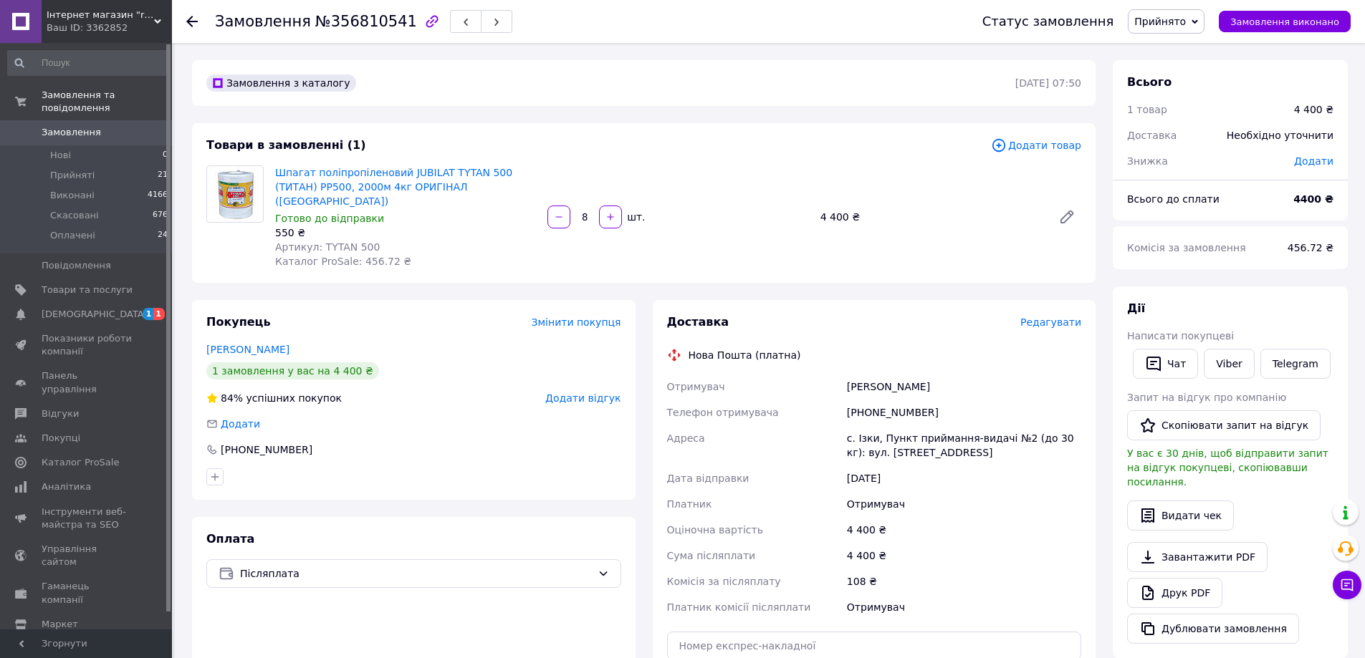
click at [1062, 317] on span "Редагувати" at bounding box center [1050, 322] width 61 height 11
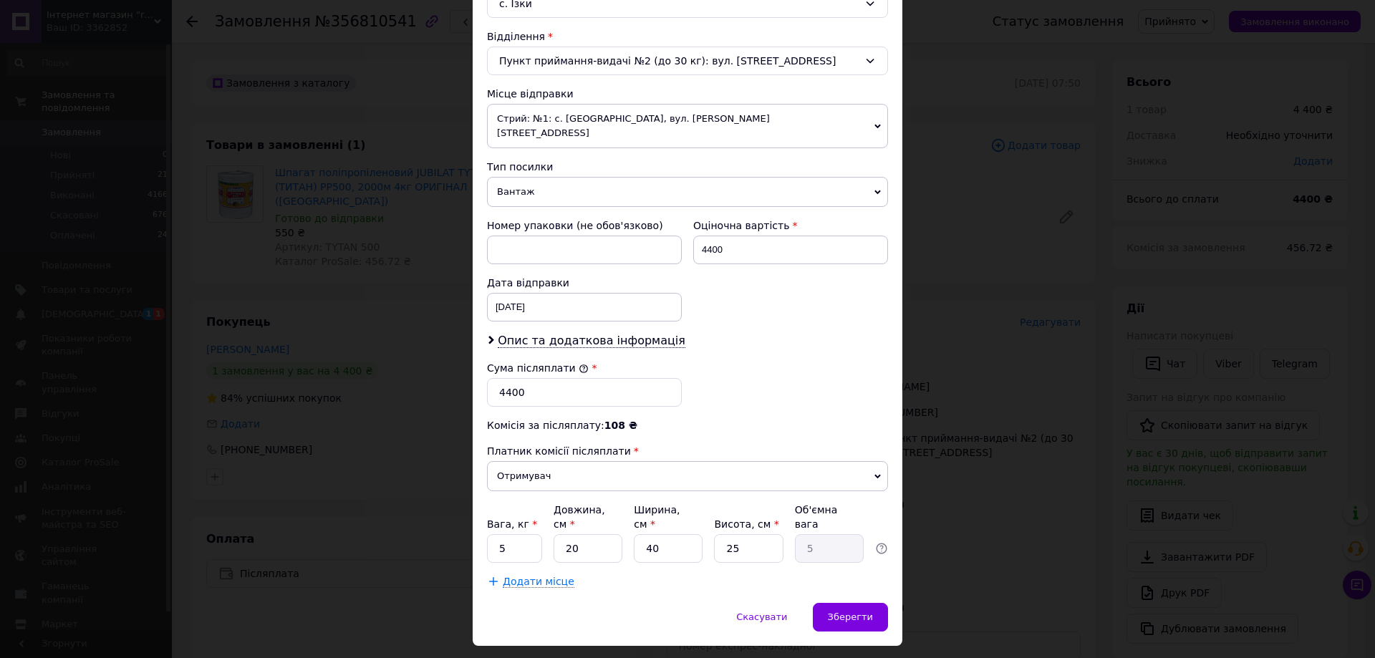
scroll to position [435, 0]
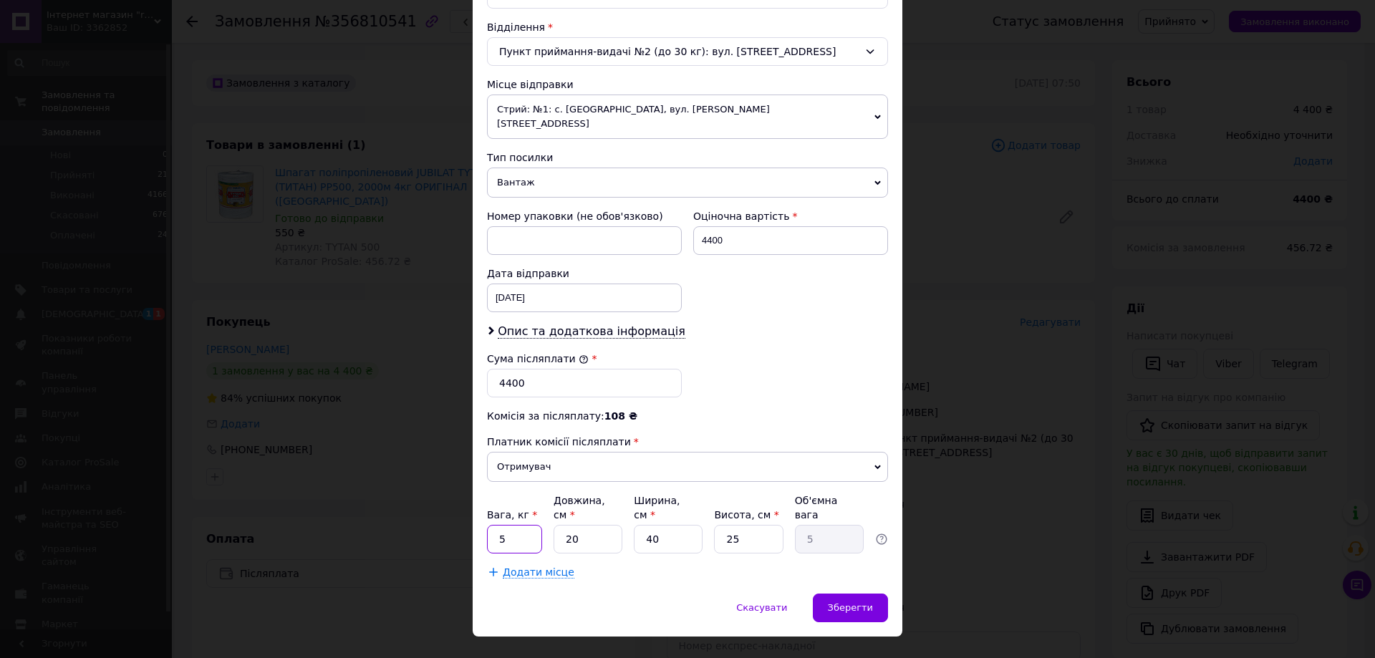
drag, startPoint x: 514, startPoint y: 513, endPoint x: 491, endPoint y: 514, distance: 23.7
click at [491, 525] on input "5" at bounding box center [514, 539] width 55 height 29
type input "8"
drag, startPoint x: 600, startPoint y: 510, endPoint x: 559, endPoint y: 514, distance: 41.1
click at [559, 525] on input "20" at bounding box center [588, 539] width 69 height 29
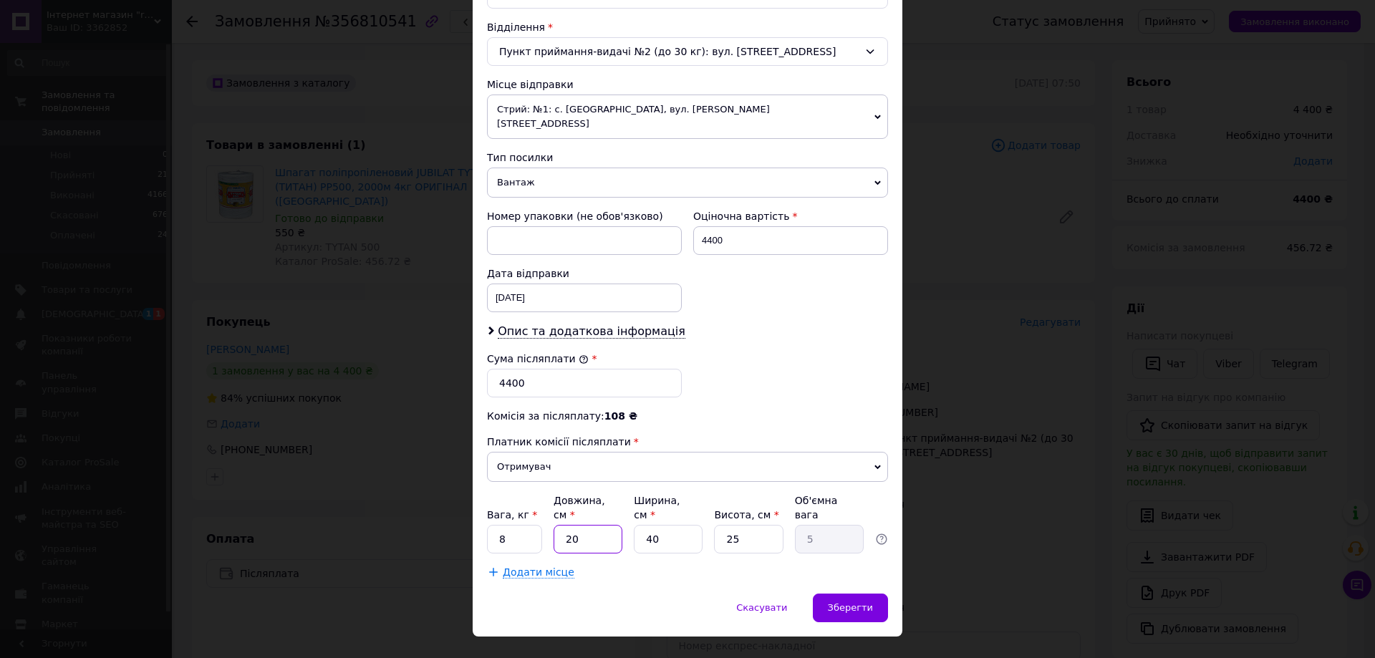
type input "5"
type input "1.25"
type input "50"
type input "12.5"
type input "50"
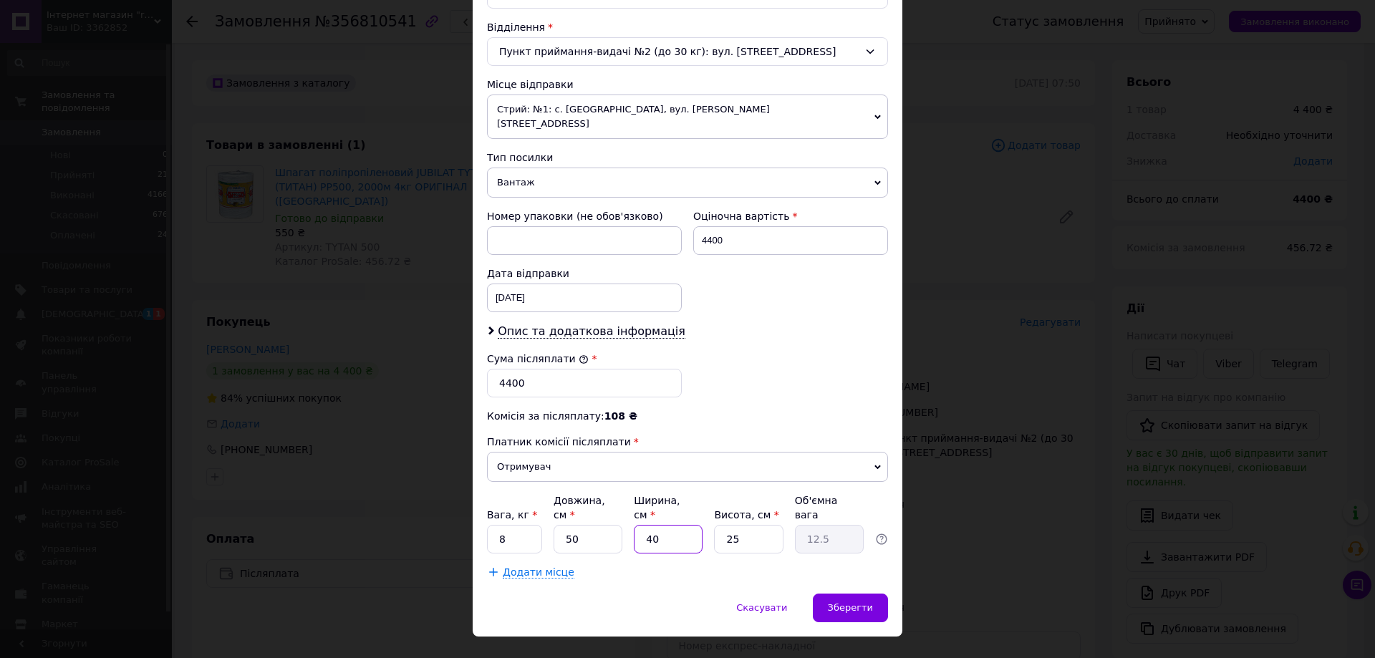
drag, startPoint x: 643, startPoint y: 514, endPoint x: 635, endPoint y: 514, distance: 7.2
click at [635, 525] on input "40" at bounding box center [668, 539] width 69 height 29
type input "5"
type input "1.56"
type input "50"
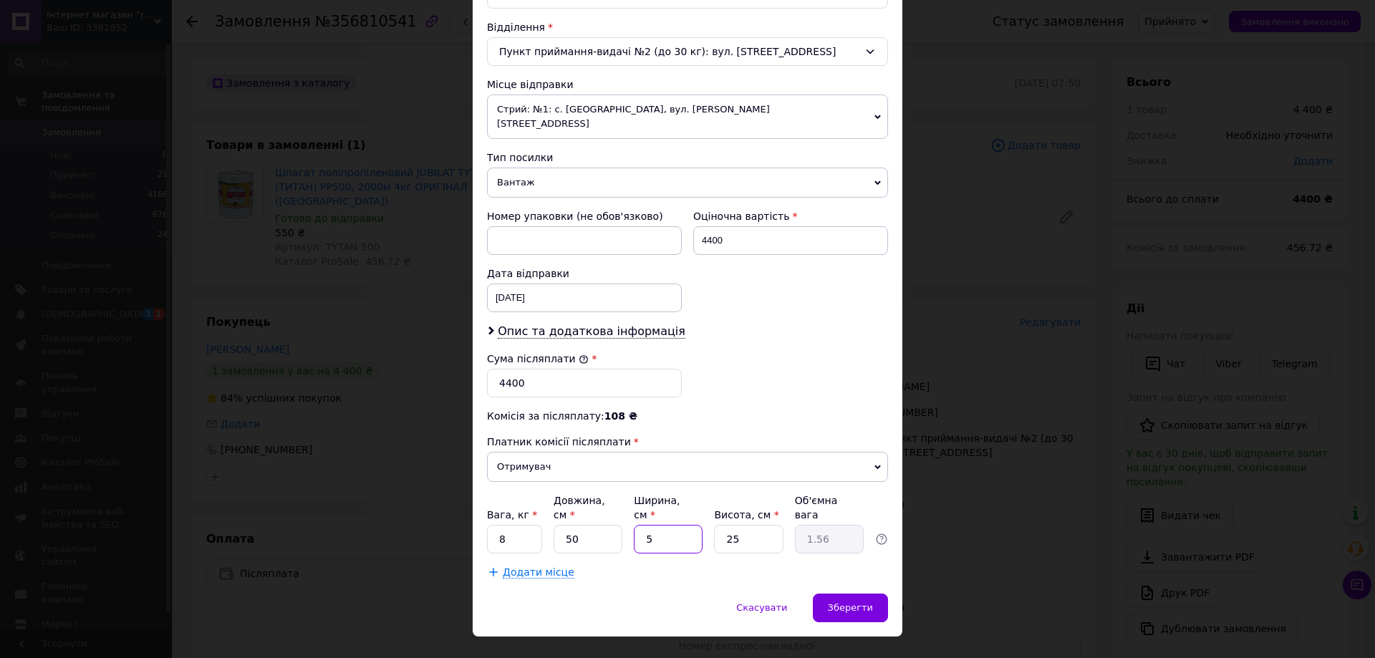
type input "15.63"
type input "50"
drag, startPoint x: 748, startPoint y: 510, endPoint x: 720, endPoint y: 514, distance: 28.3
click at [720, 525] on input "25" at bounding box center [748, 539] width 69 height 29
type input "2"
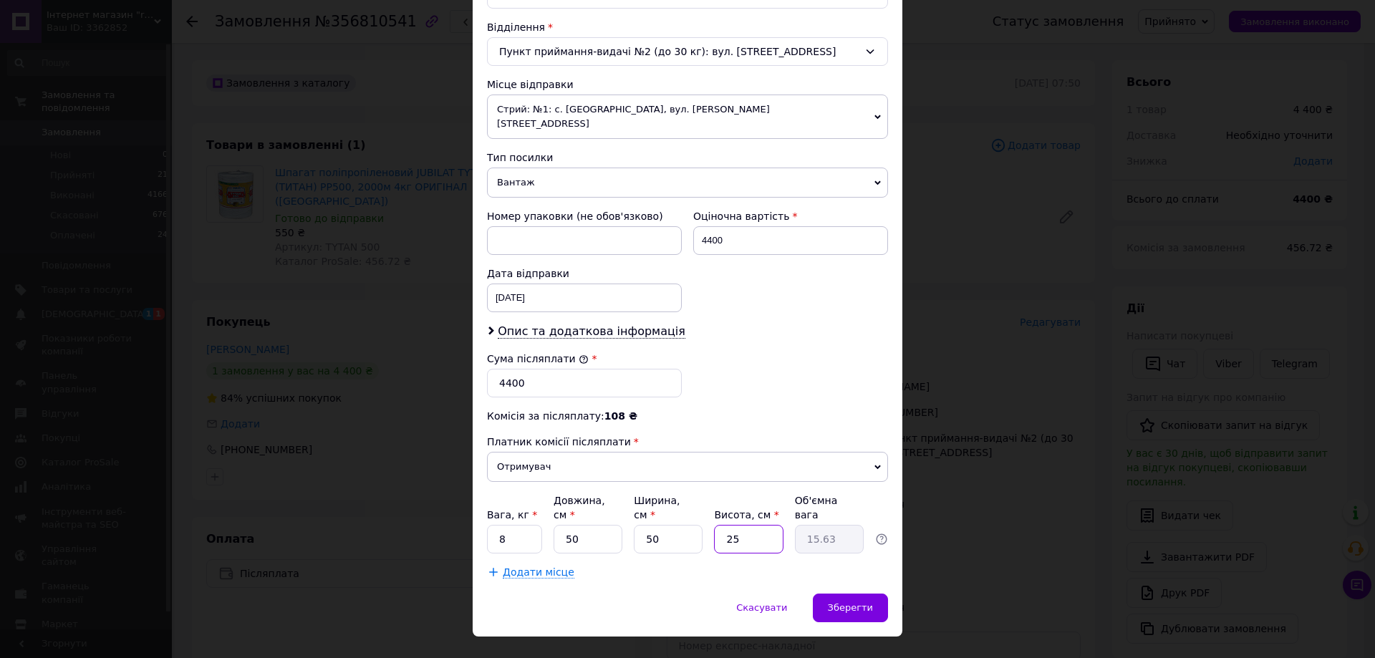
type input "1.25"
type input "23"
type input "14.38"
type input "23"
drag, startPoint x: 509, startPoint y: 511, endPoint x: 492, endPoint y: 514, distance: 17.3
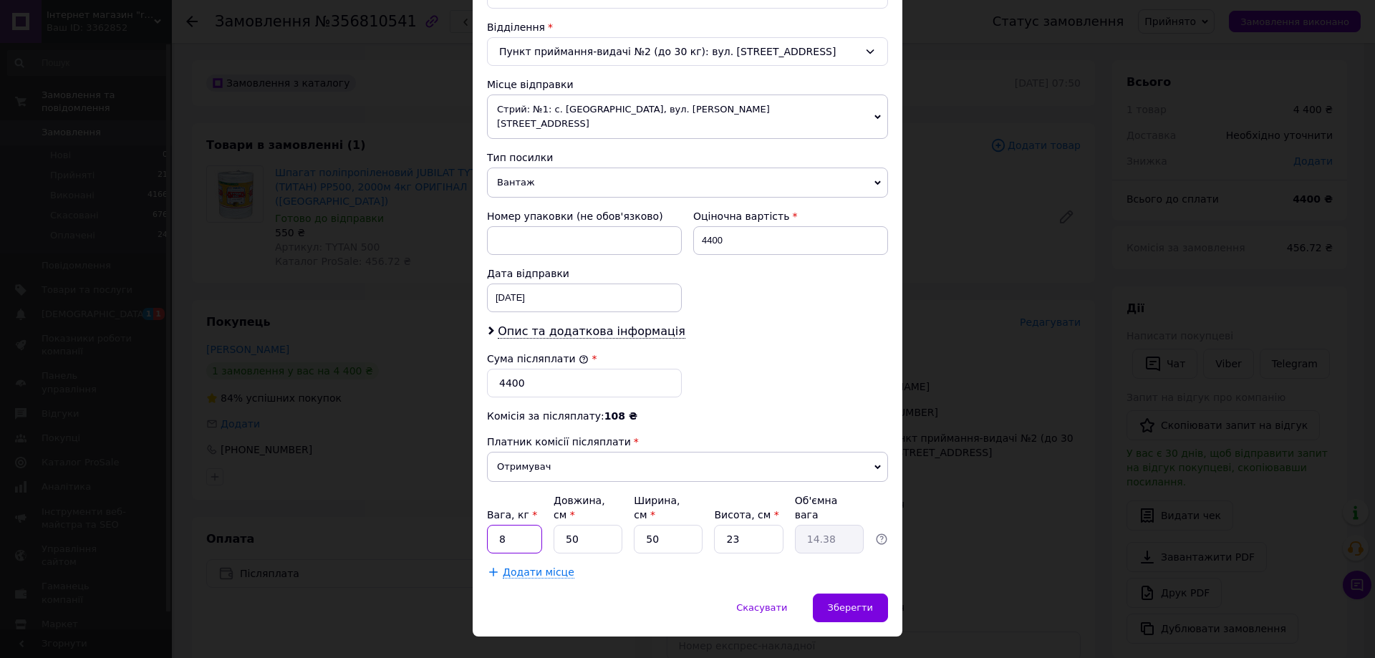
click at [492, 525] on input "8" at bounding box center [514, 539] width 55 height 29
type input "16"
drag, startPoint x: 735, startPoint y: 512, endPoint x: 729, endPoint y: 516, distance: 7.7
click at [729, 525] on input "23" at bounding box center [748, 539] width 69 height 29
type input "25"
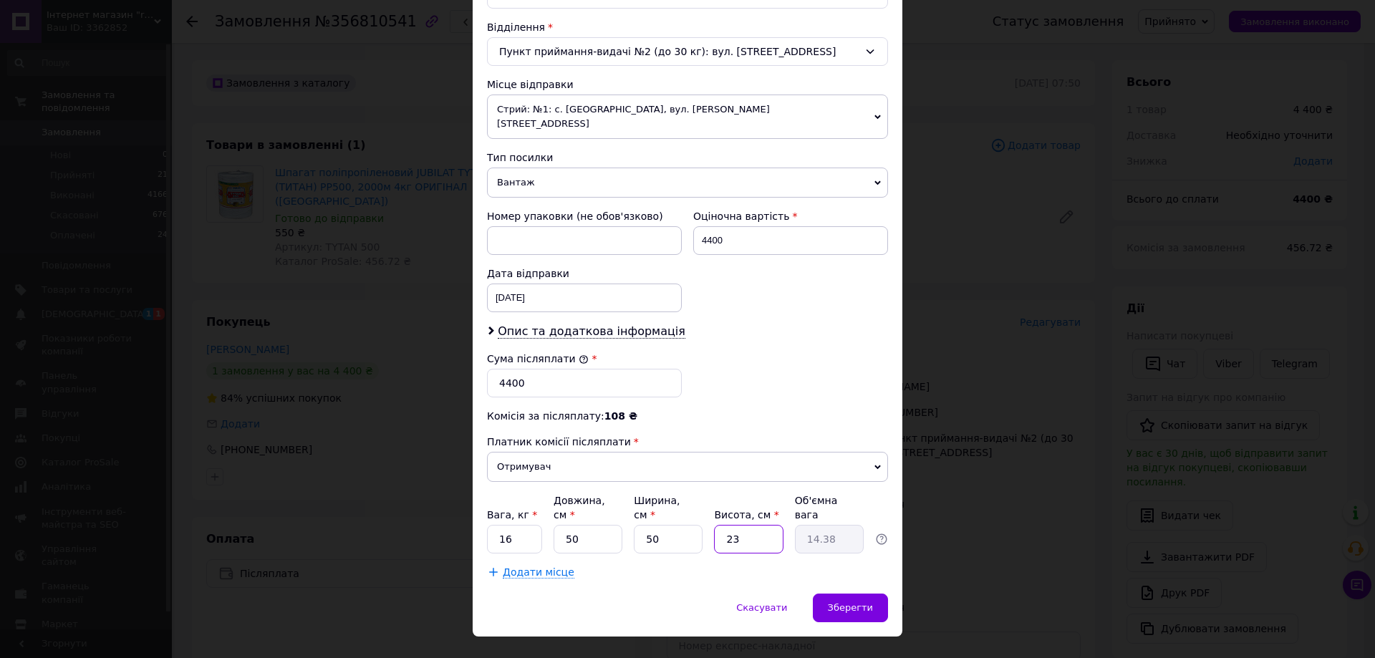
type input "15.63"
type input "25"
click at [537, 567] on span "Додати місце" at bounding box center [539, 573] width 72 height 12
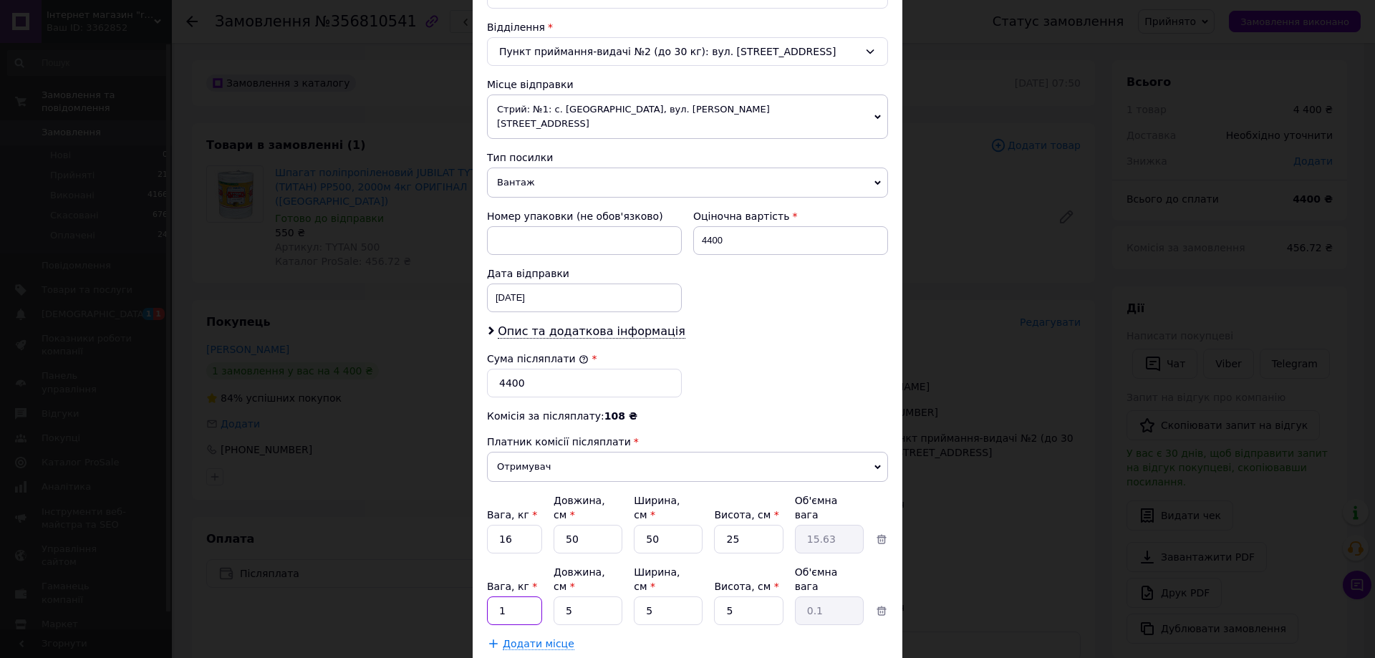
click at [513, 554] on input "1" at bounding box center [514, 539] width 55 height 29
type input "16"
drag, startPoint x: 598, startPoint y: 566, endPoint x: 557, endPoint y: 568, distance: 41.6
click at [557, 554] on input "5" at bounding box center [588, 539] width 69 height 29
type input "50"
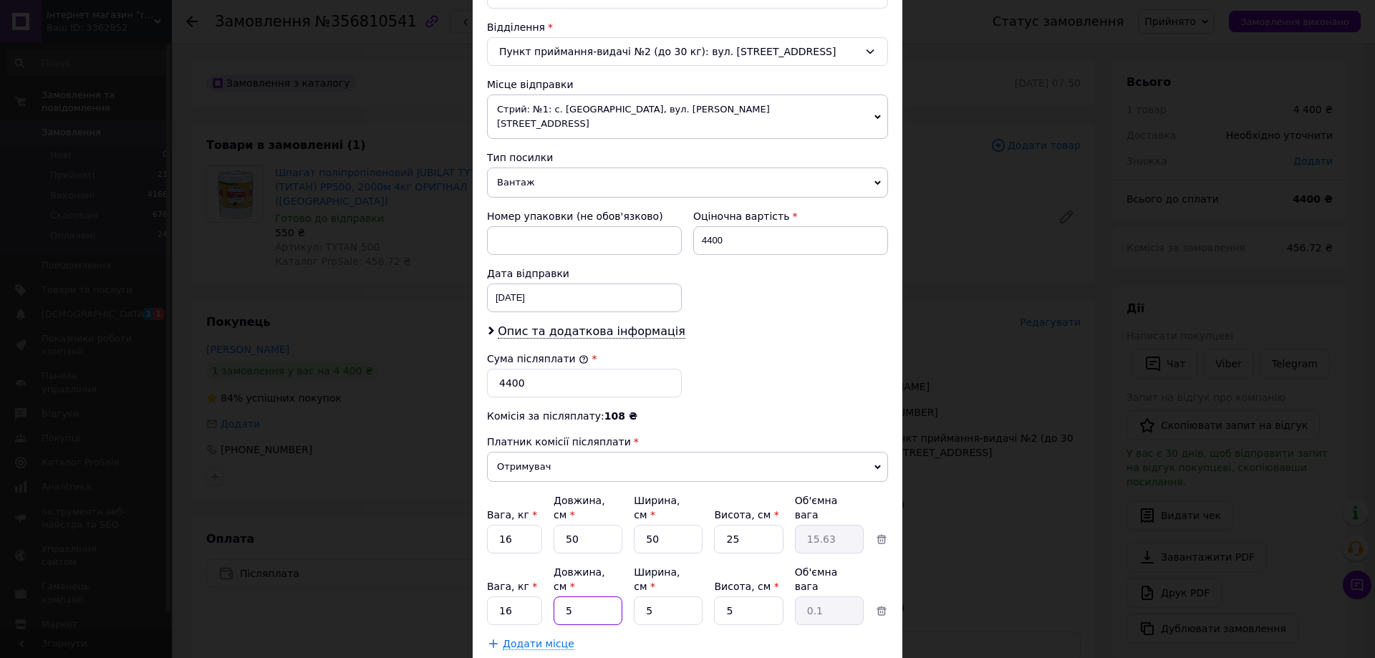
type input "0.31"
type input "50"
drag, startPoint x: 665, startPoint y: 568, endPoint x: 640, endPoint y: 567, distance: 25.1
click at [640, 554] on input "5" at bounding box center [668, 539] width 69 height 29
type input "50"
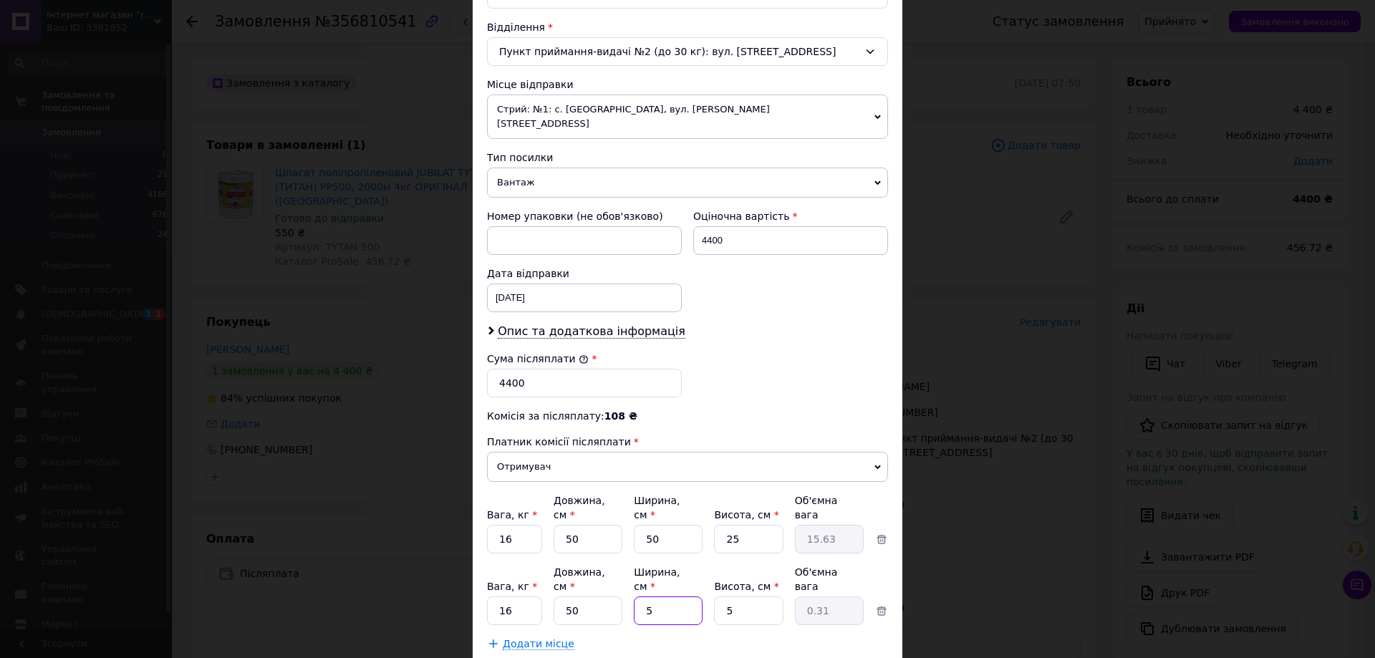
type input "3.13"
type input "50"
drag, startPoint x: 737, startPoint y: 569, endPoint x: 713, endPoint y: 570, distance: 23.7
click at [714, 554] on input "5" at bounding box center [748, 539] width 69 height 29
type input "2"
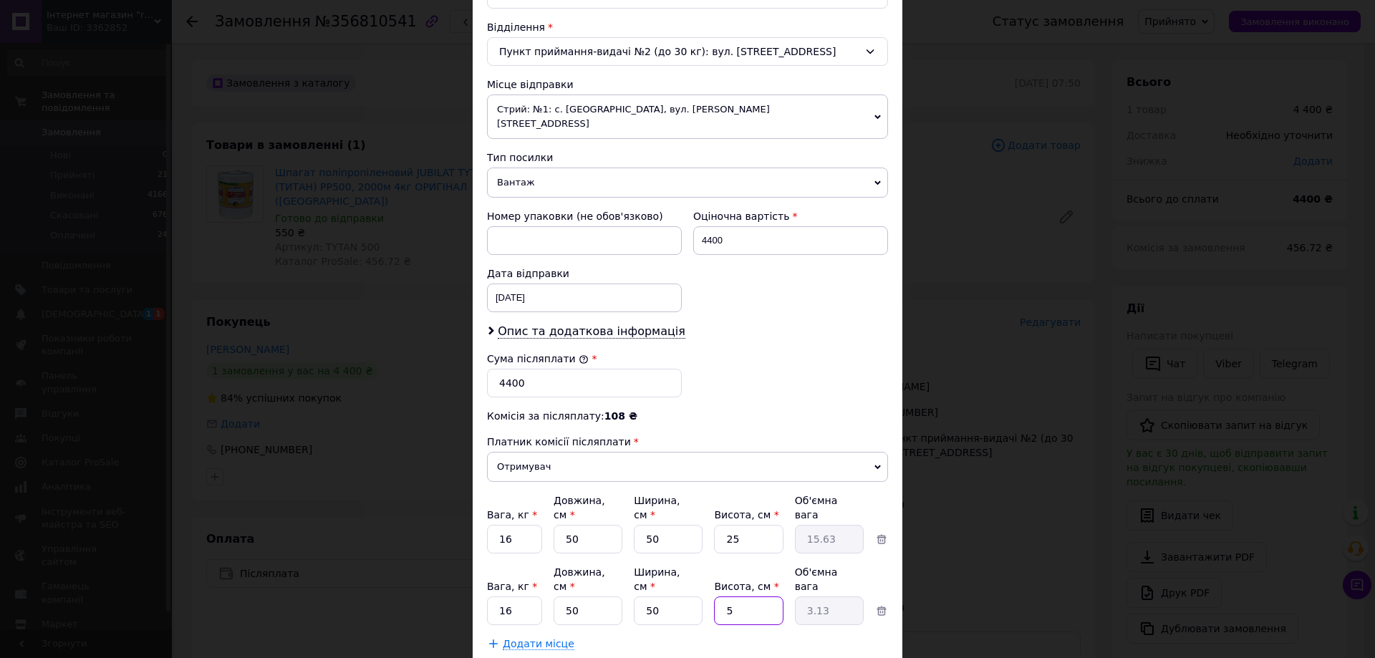
type input "1.25"
type input "25"
type input "15.63"
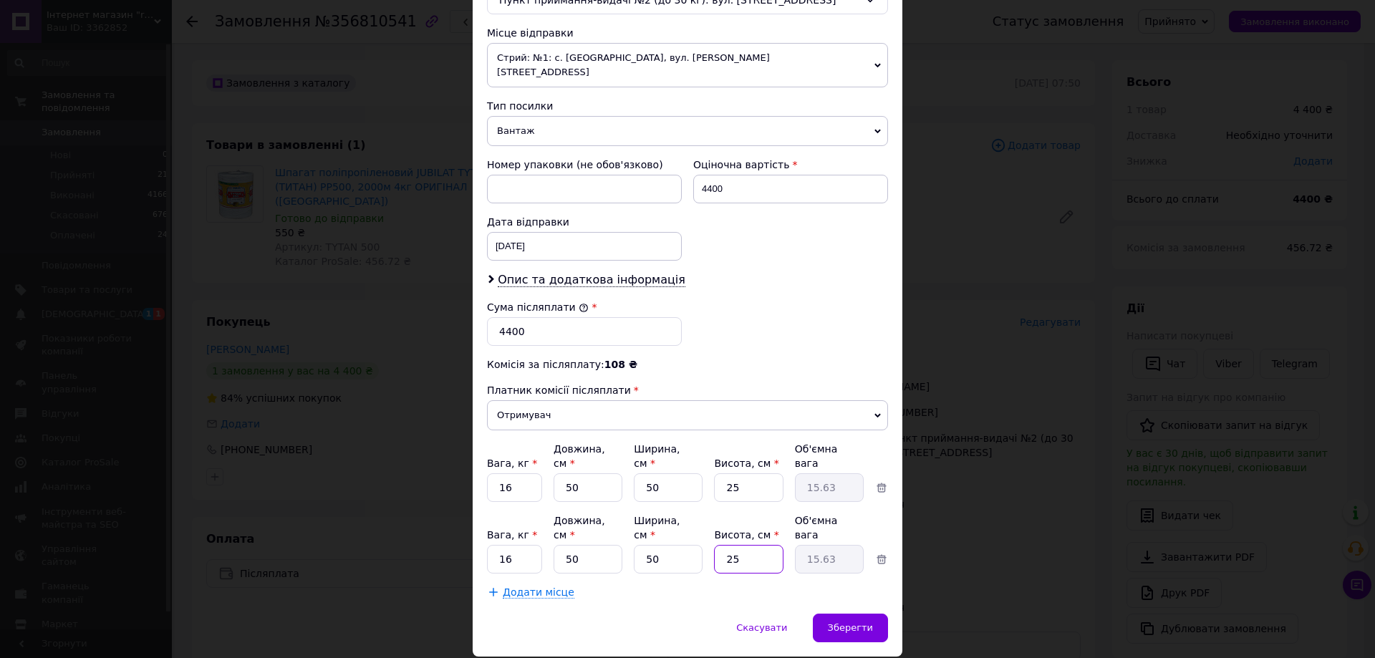
scroll to position [492, 0]
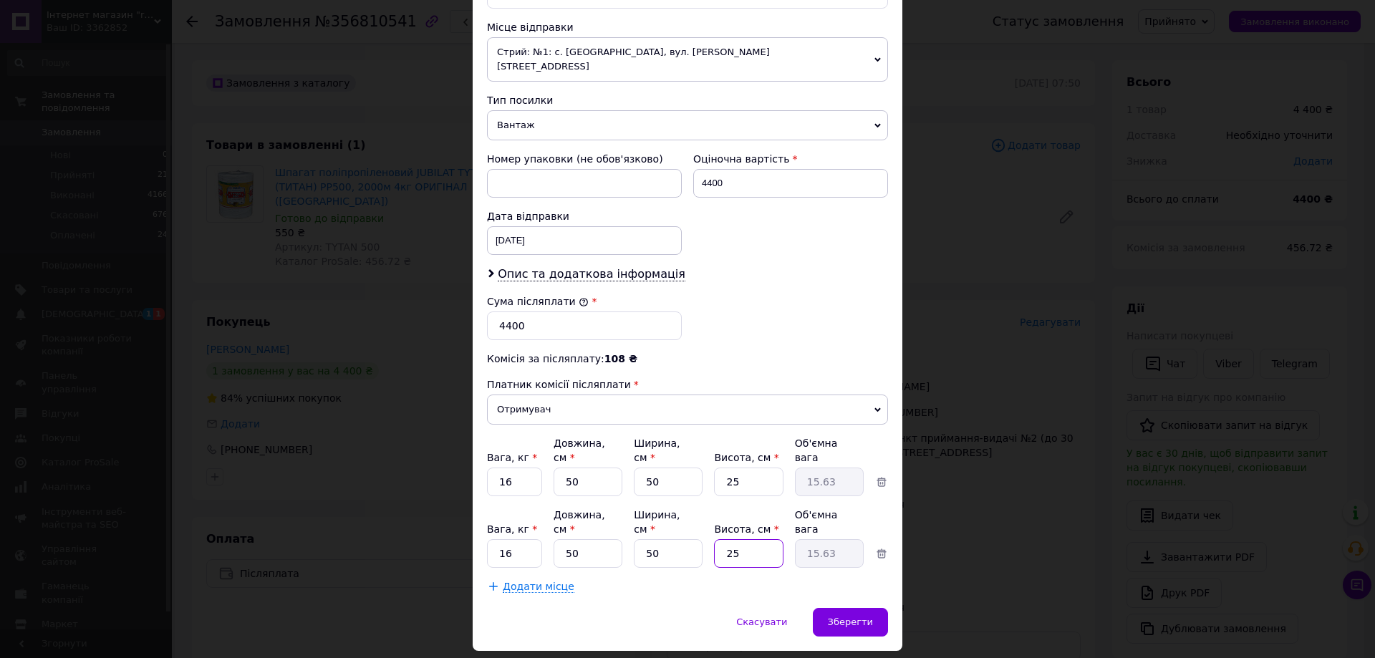
type input "25"
click at [729, 468] on input "25" at bounding box center [748, 482] width 69 height 29
type input "23"
type input "14.38"
type input "23"
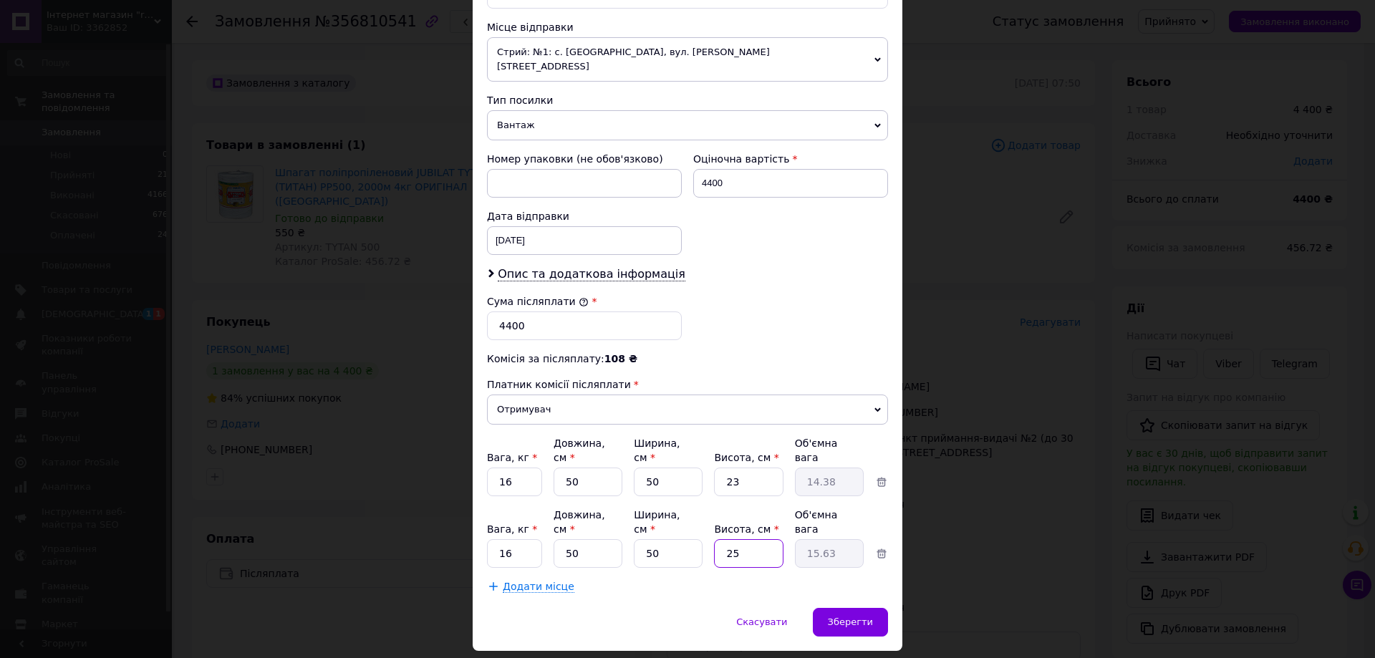
click at [729, 496] on input "25" at bounding box center [748, 482] width 69 height 29
type input "23"
type input "14.38"
type input "23"
drag, startPoint x: 516, startPoint y: 452, endPoint x: 503, endPoint y: 461, distance: 16.1
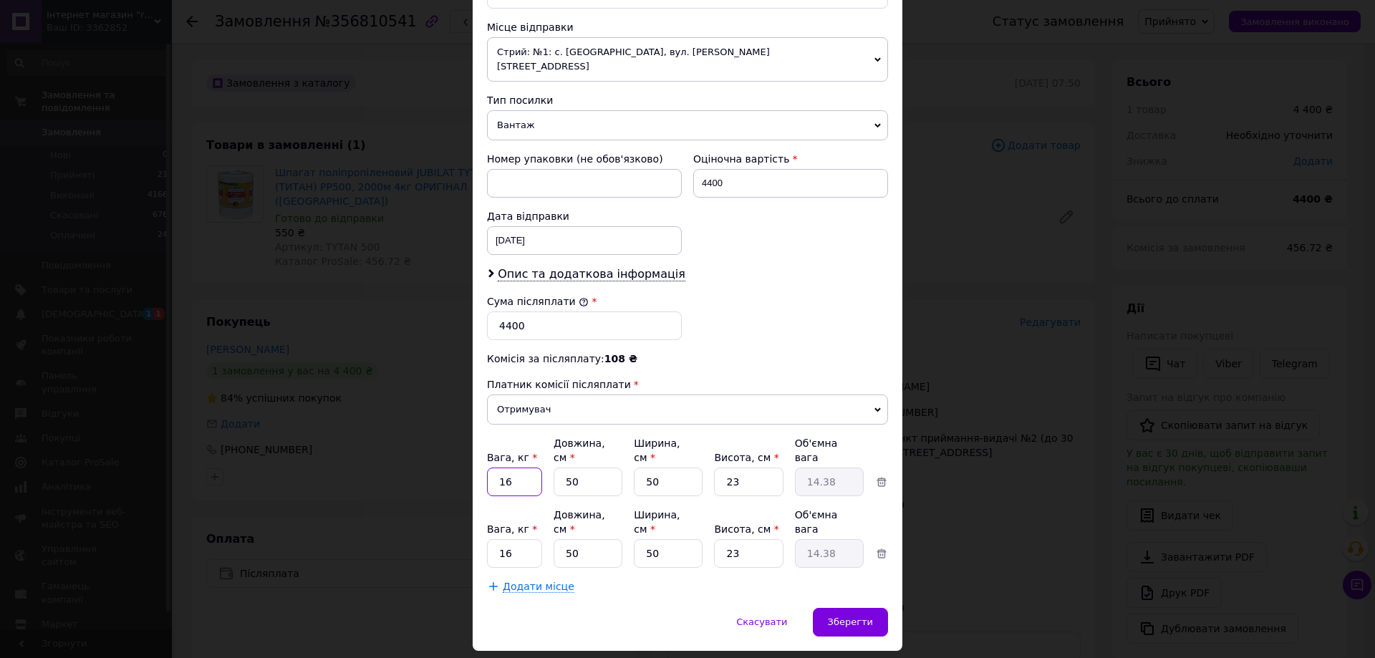
click at [503, 468] on input "16" at bounding box center [514, 482] width 55 height 29
type input "15"
click at [559, 608] on div "Скасувати   Зберегти" at bounding box center [688, 629] width 430 height 43
drag, startPoint x: 515, startPoint y: 514, endPoint x: 505, endPoint y: 516, distance: 10.4
click at [505, 496] on input "16" at bounding box center [514, 482] width 55 height 29
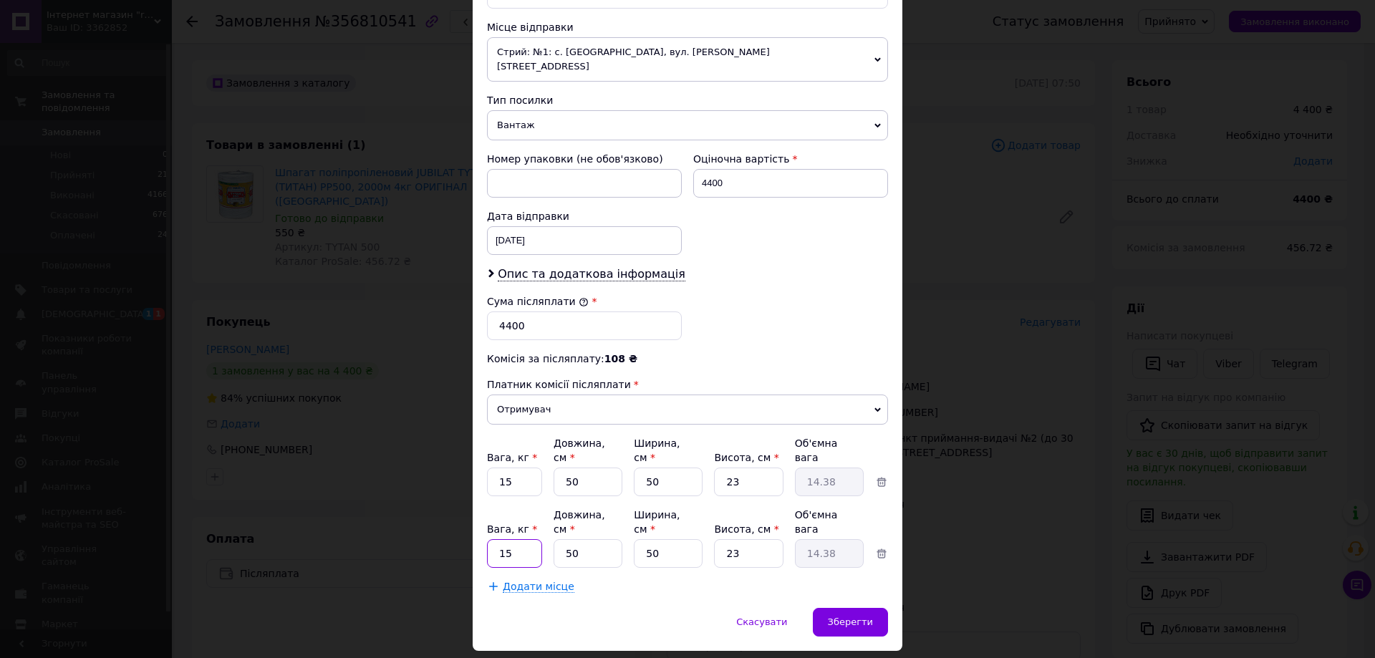
type input "15"
click at [691, 559] on div "Спосіб доставки Нова Пошта (платна) Платник Отримувач Відправник Прізвище отрим…" at bounding box center [688, 105] width 430 height 1006
drag, startPoint x: 577, startPoint y: 262, endPoint x: 582, endPoint y: 272, distance: 11.2
click at [577, 267] on span "Опис та додаткова інформація" at bounding box center [592, 274] width 188 height 14
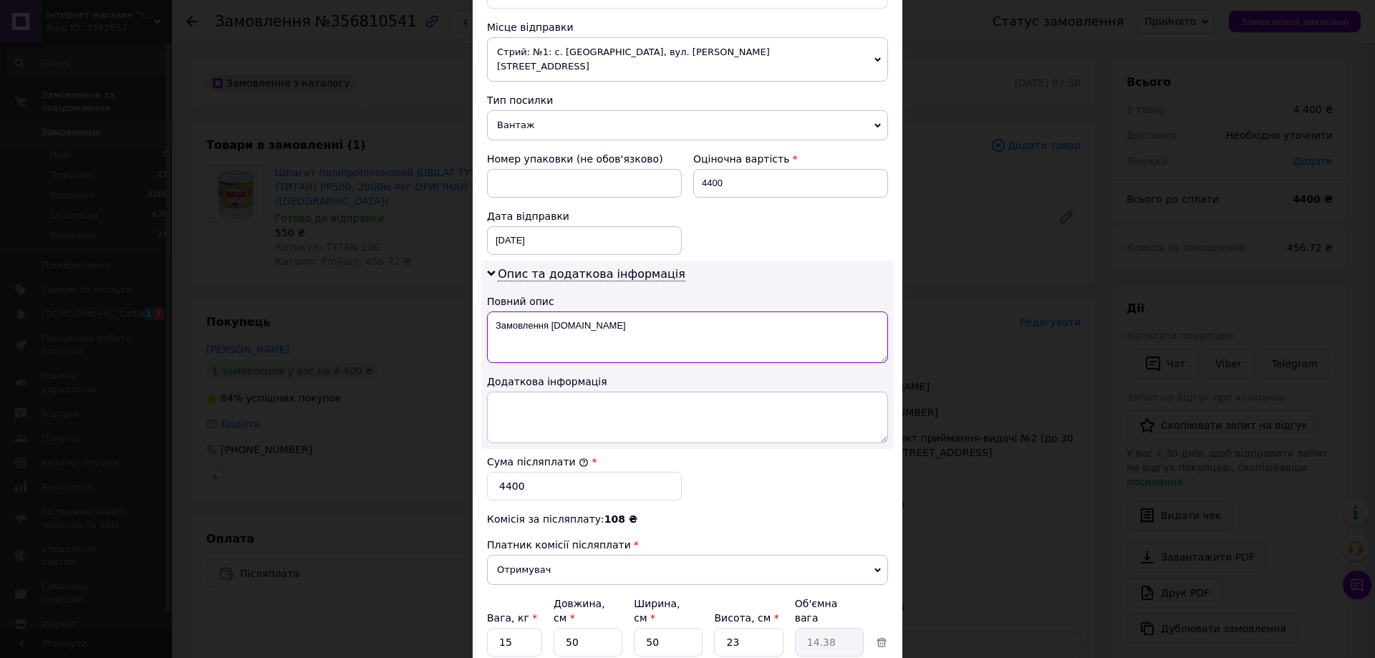
drag, startPoint x: 575, startPoint y: 313, endPoint x: 492, endPoint y: 314, distance: 82.4
click at [492, 314] on textarea "Замовлення [DOMAIN_NAME]" at bounding box center [687, 338] width 401 height 52
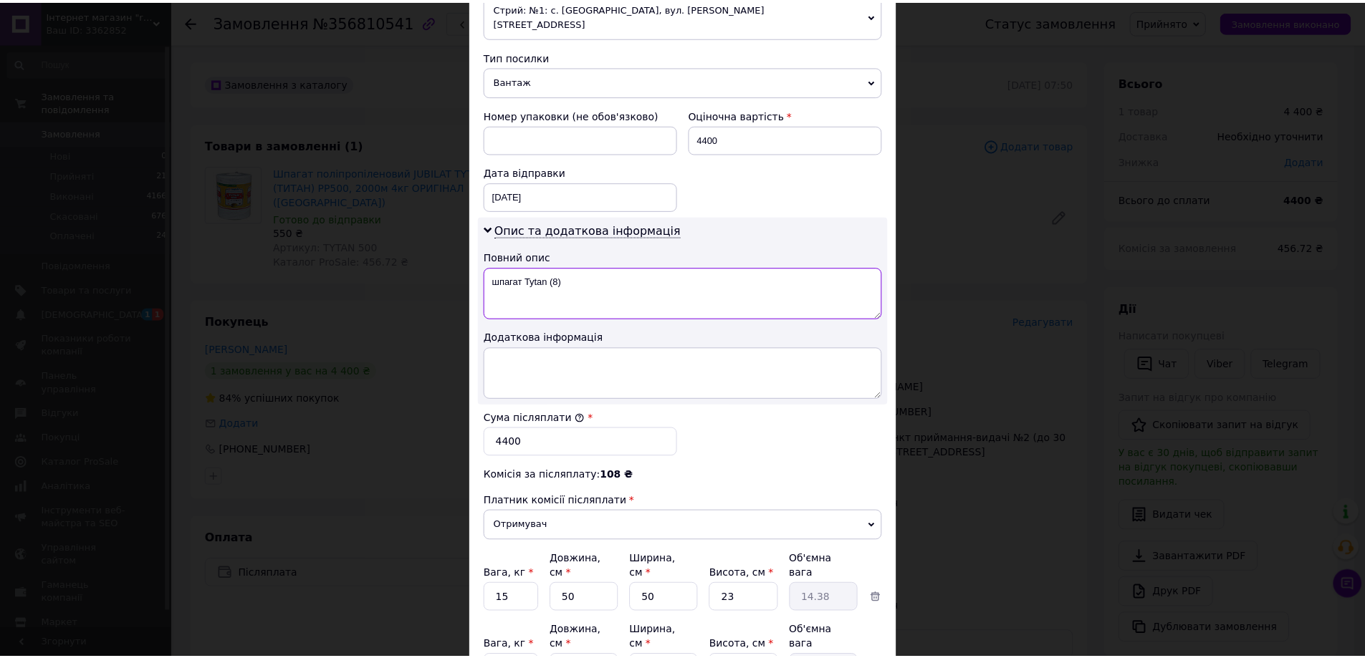
scroll to position [612, 0]
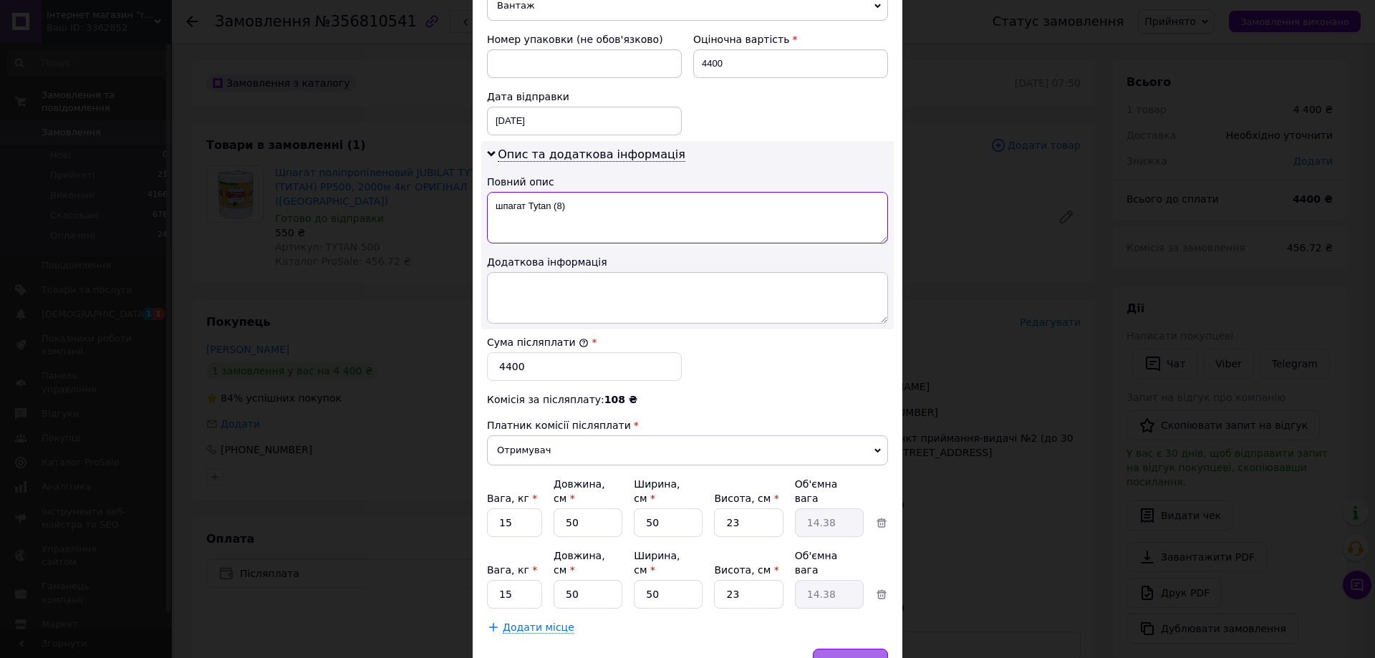
type textarea "шпагат Tytan (8)"
click at [862, 658] on span "Зберегти" at bounding box center [850, 663] width 45 height 11
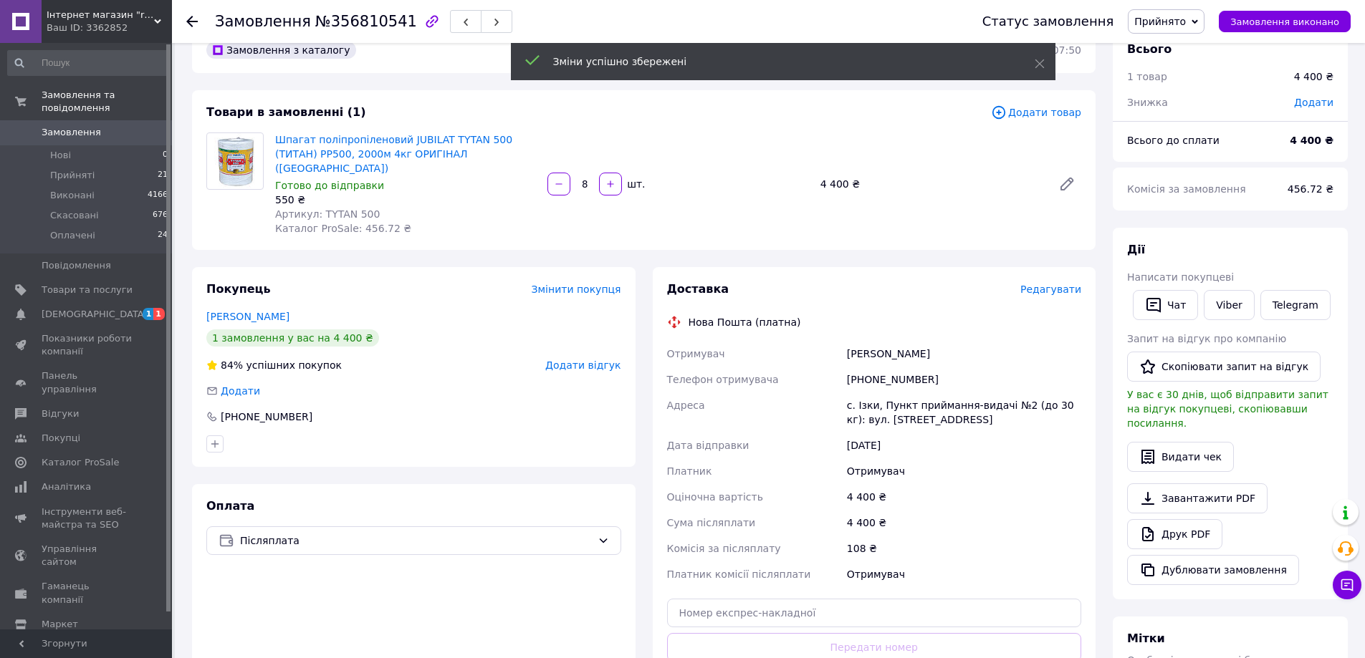
scroll to position [239, 0]
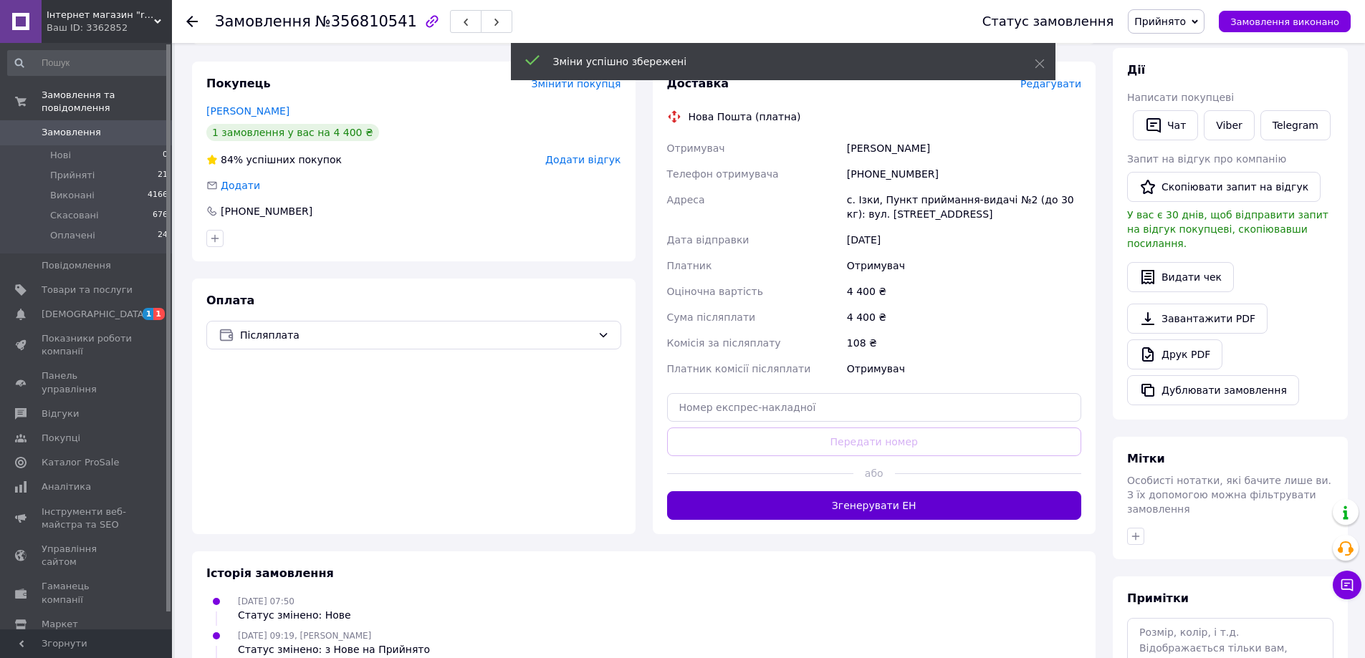
click at [877, 491] on button "Згенерувати ЕН" at bounding box center [874, 505] width 415 height 29
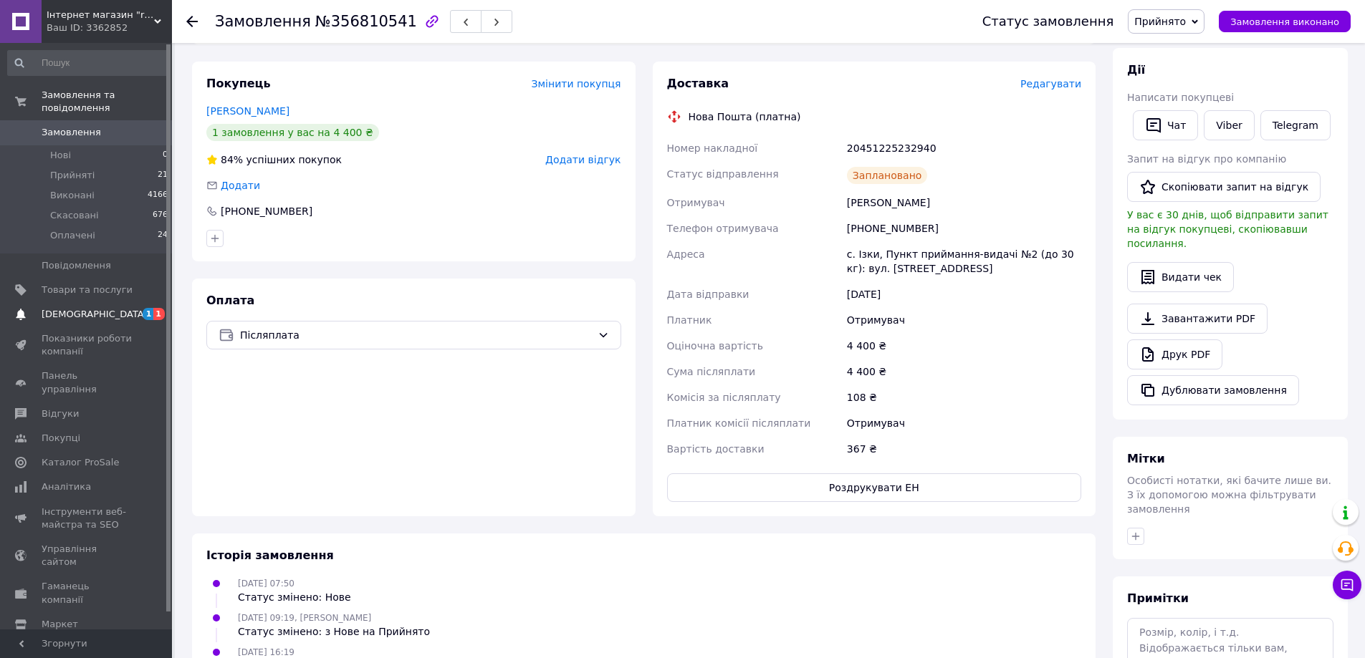
click at [75, 308] on span "[DEMOGRAPHIC_DATA]" at bounding box center [95, 314] width 106 height 13
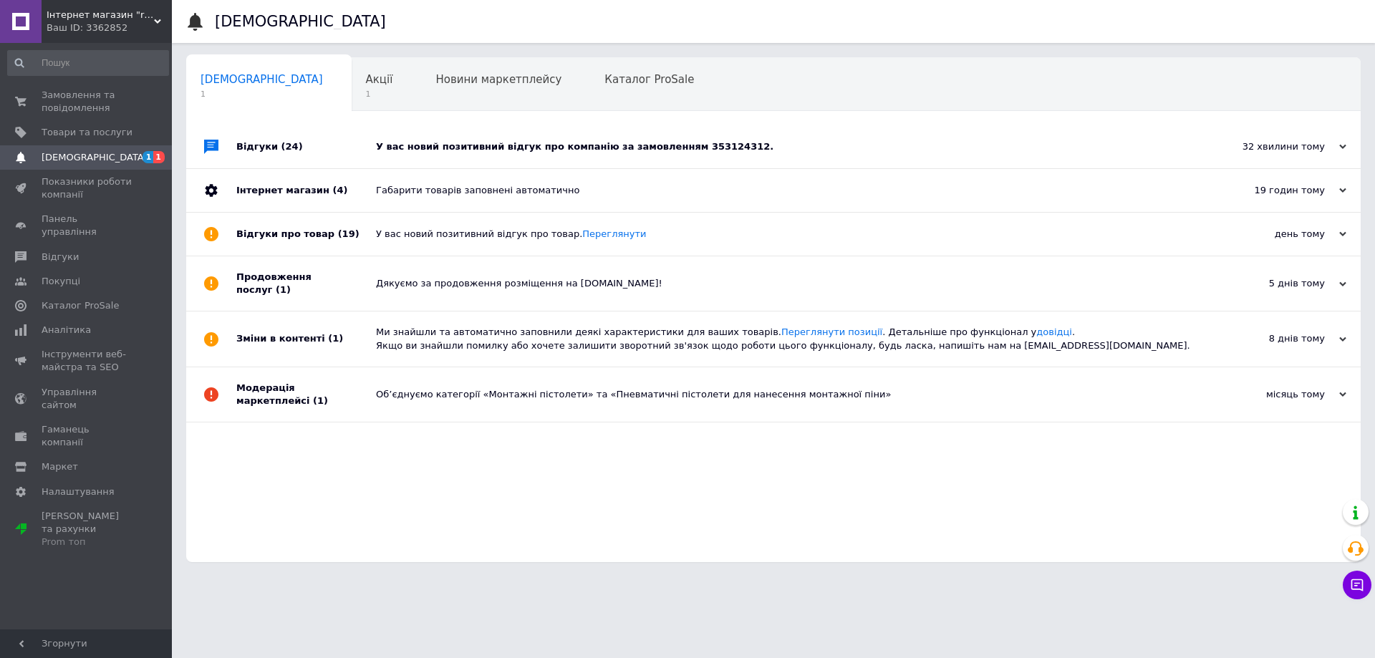
click at [777, 134] on div "У вас новий позитивний відгук про компанію за замовленням 353124312." at bounding box center [789, 146] width 827 height 43
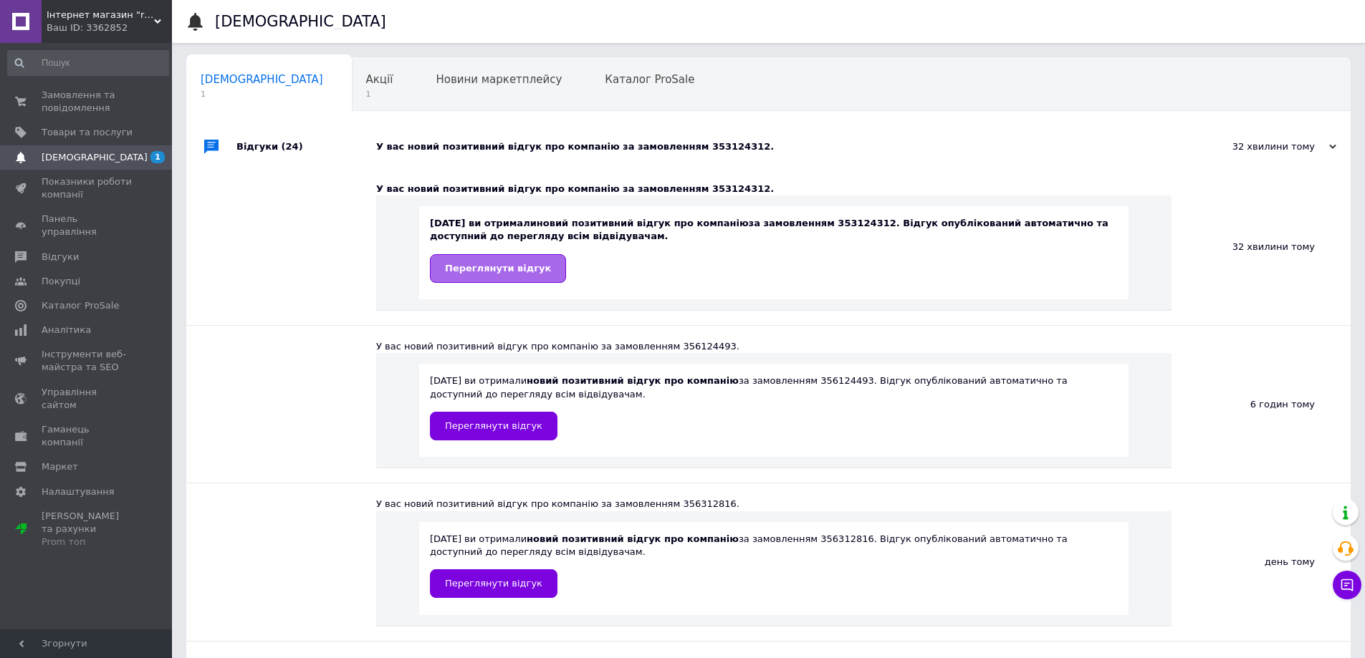
click at [501, 267] on span "Переглянути відгук" at bounding box center [498, 268] width 106 height 11
click at [366, 92] on span "1" at bounding box center [379, 94] width 27 height 11
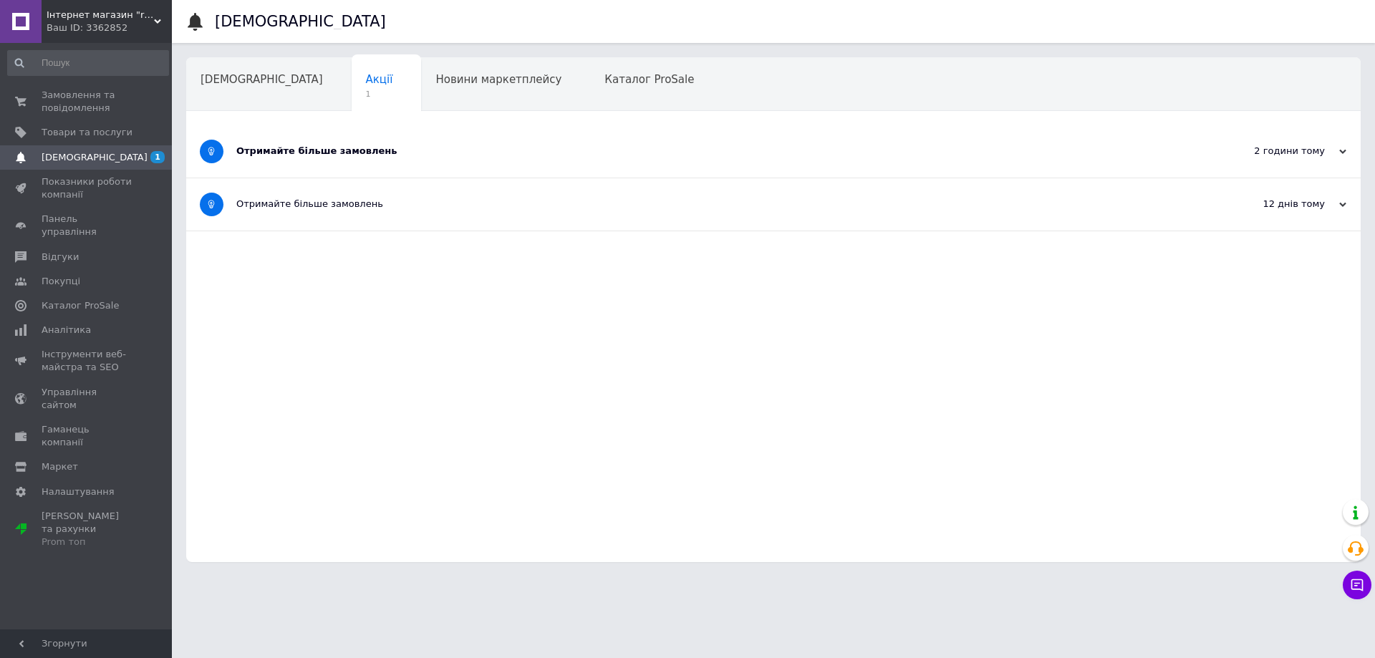
click at [474, 155] on div "Отримайте більше замовлень" at bounding box center [719, 151] width 967 height 13
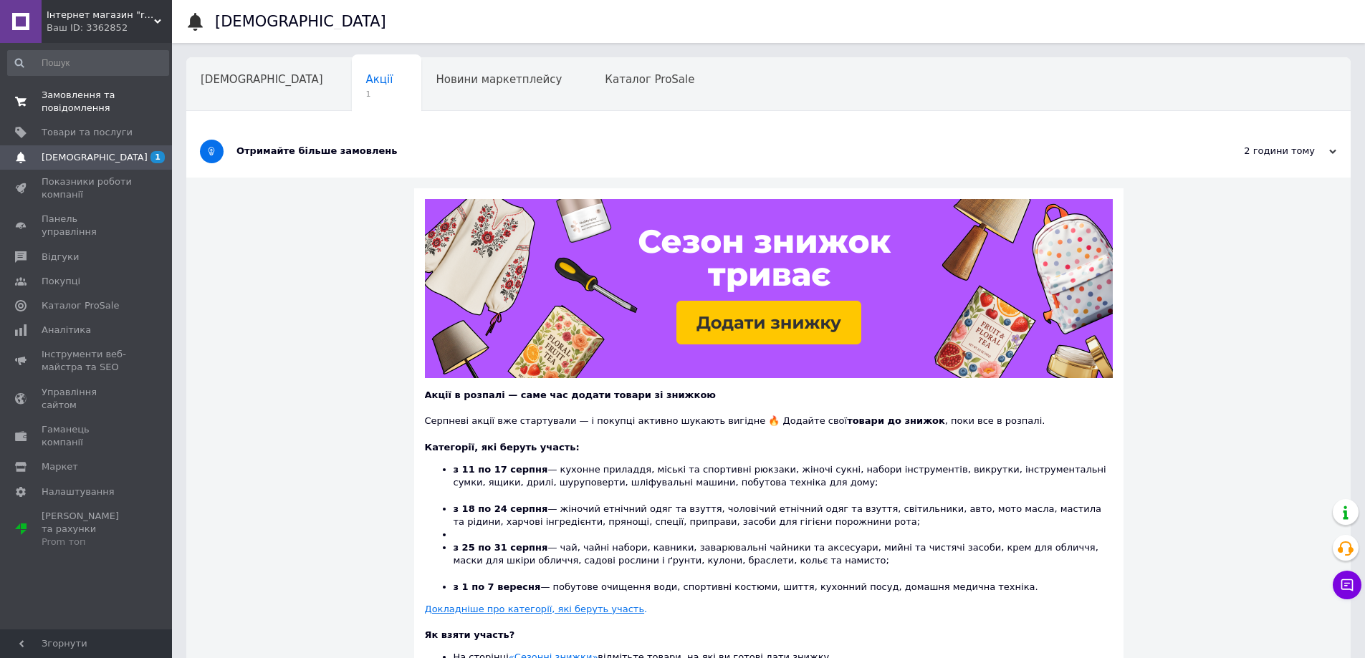
click at [84, 100] on span "Замовлення та повідомлення" at bounding box center [87, 102] width 91 height 26
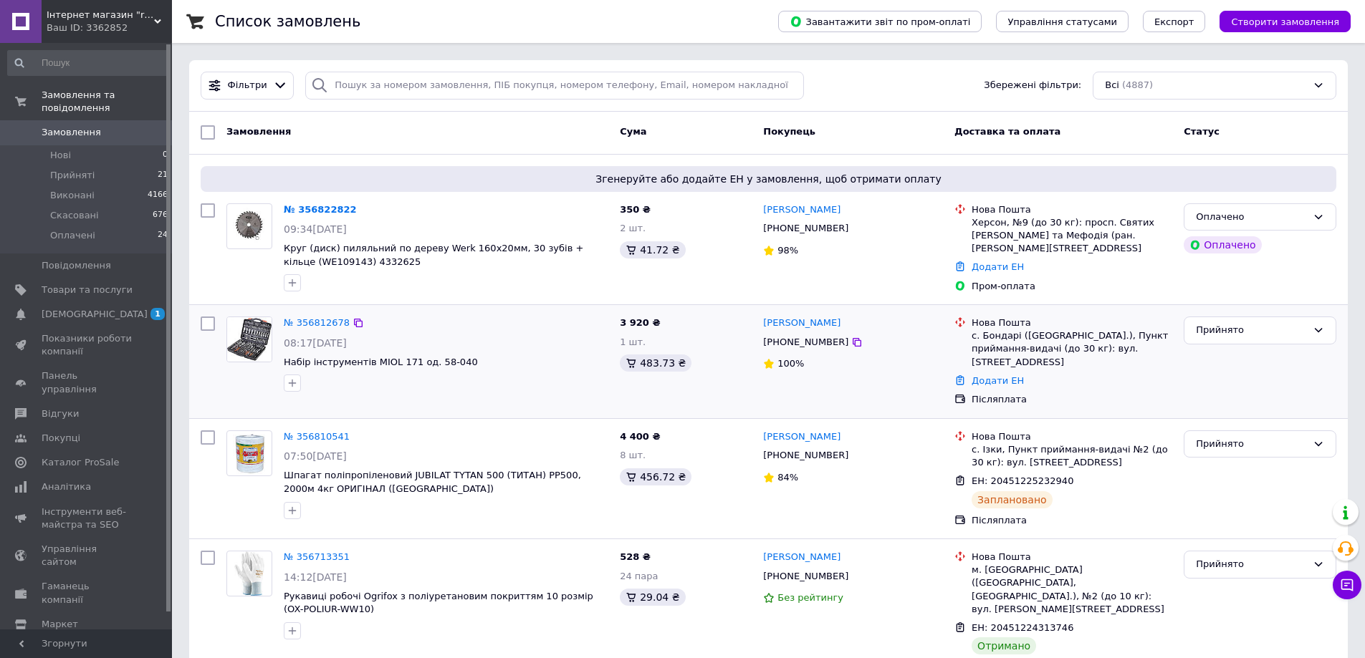
click at [251, 337] on img at bounding box center [249, 339] width 44 height 44
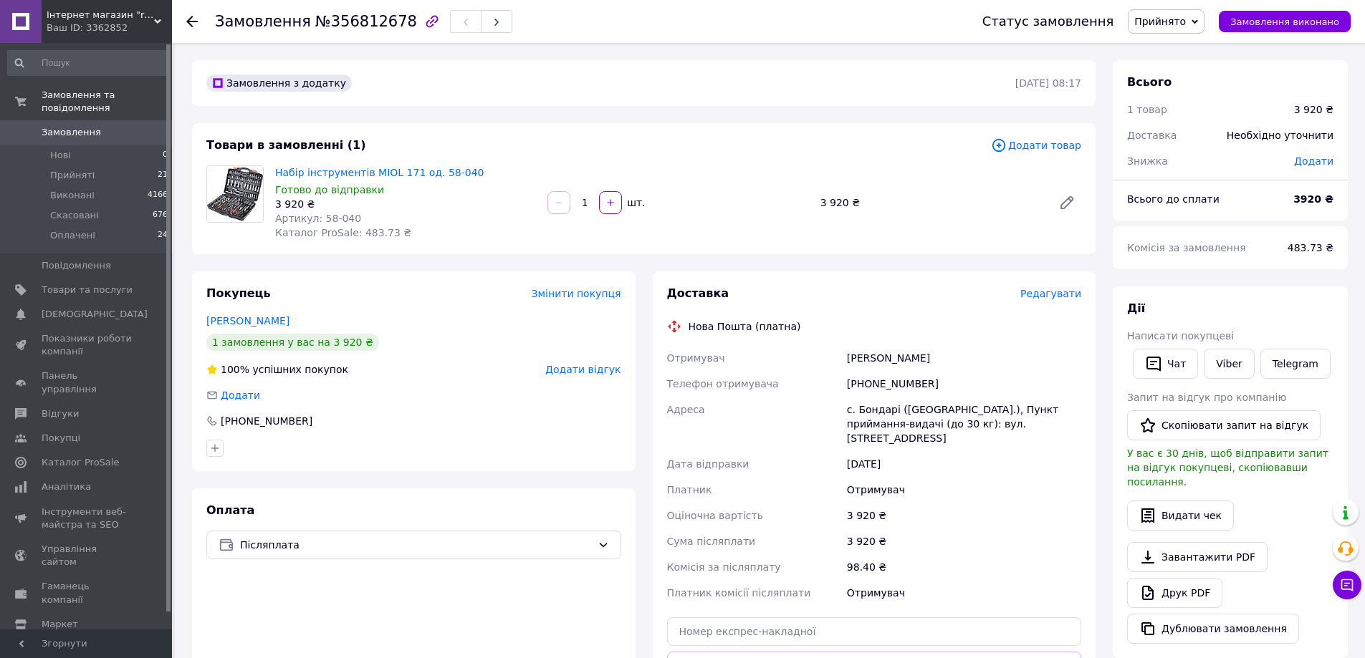
click at [1052, 295] on span "Редагувати" at bounding box center [1050, 293] width 61 height 11
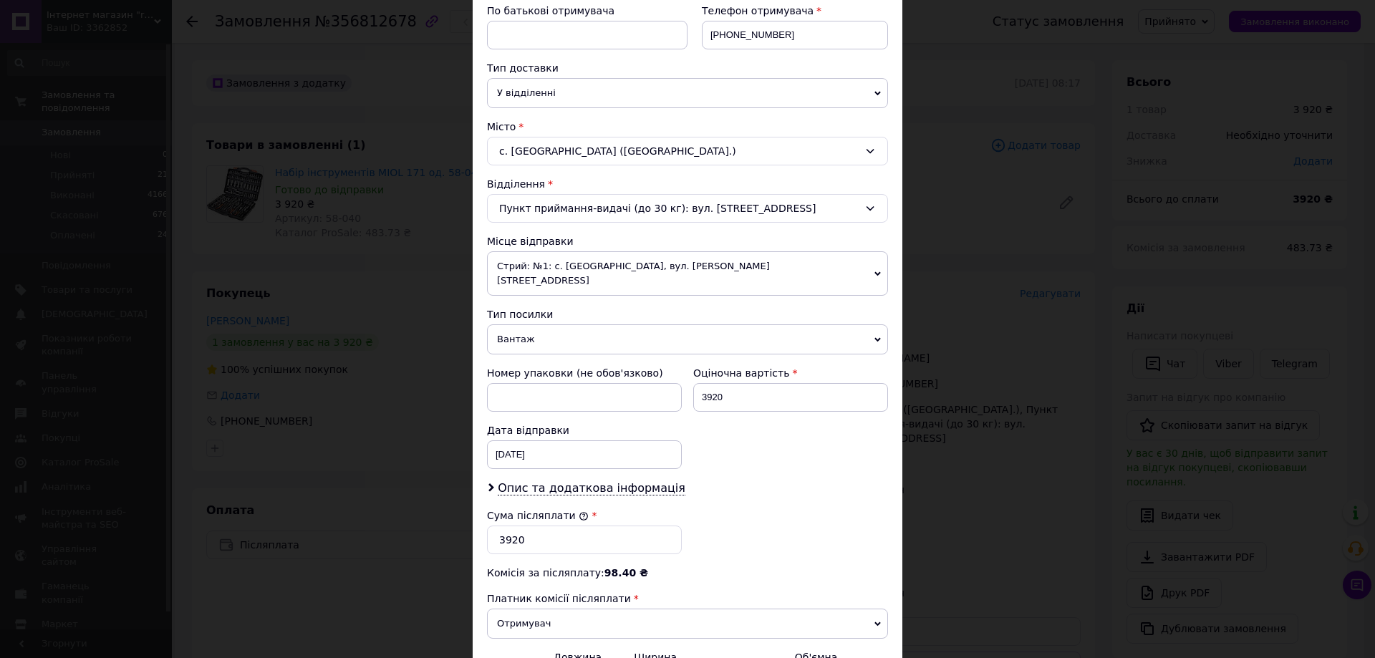
scroll to position [435, 0]
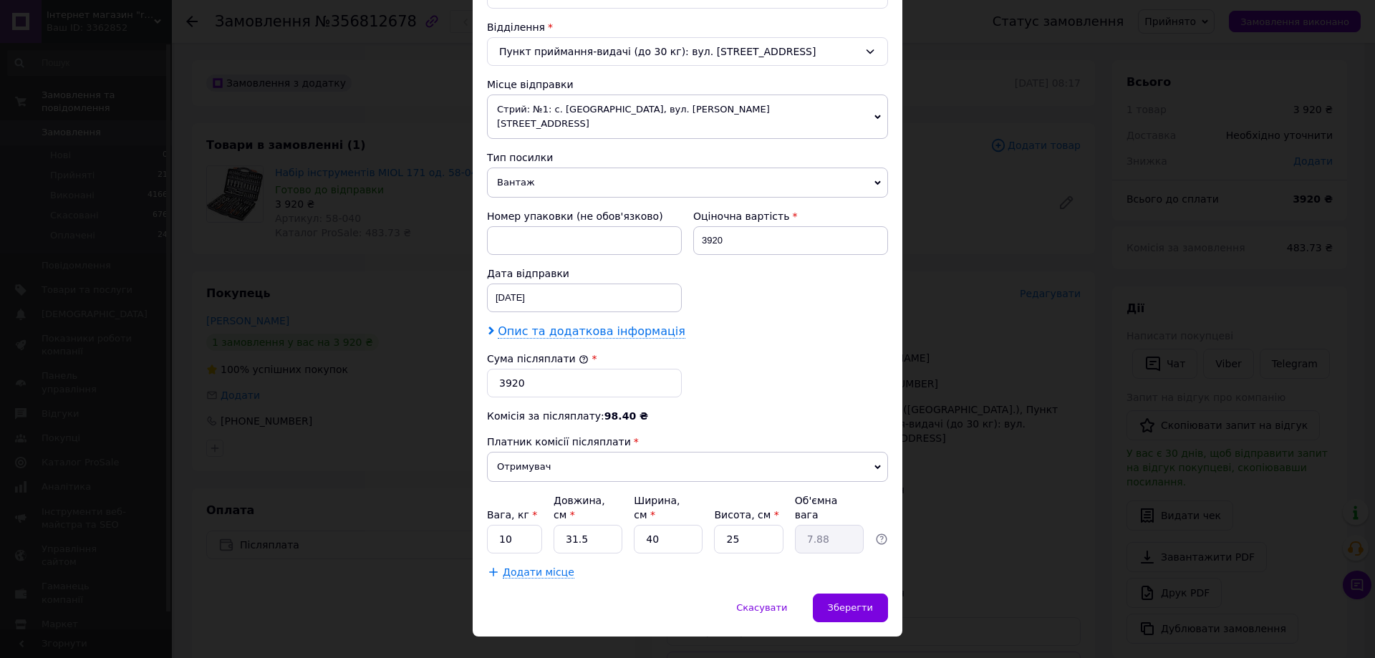
click at [560, 325] on span "Опис та додаткова інформація" at bounding box center [592, 332] width 188 height 14
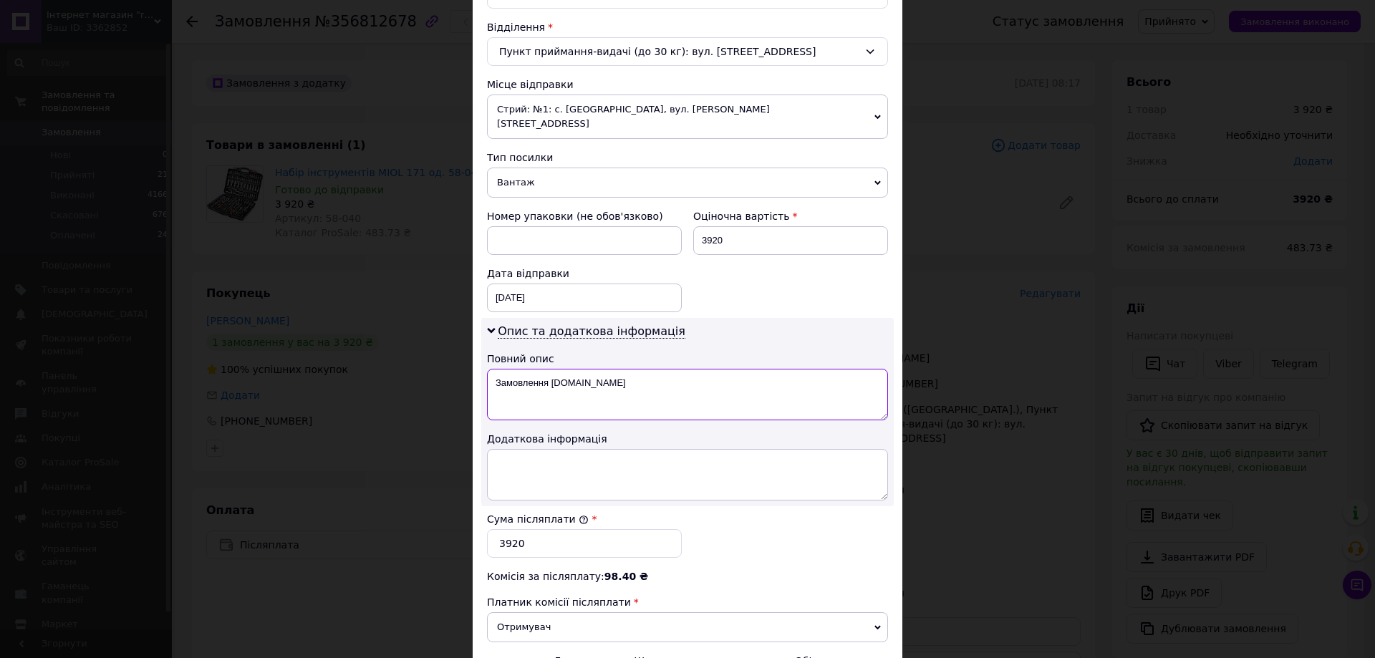
drag, startPoint x: 607, startPoint y: 376, endPoint x: 484, endPoint y: 372, distance: 123.3
click at [484, 372] on div "Опис та додаткова інформація Повний опис Замовлення [DOMAIN_NAME] Додаткова інф…" at bounding box center [687, 412] width 413 height 188
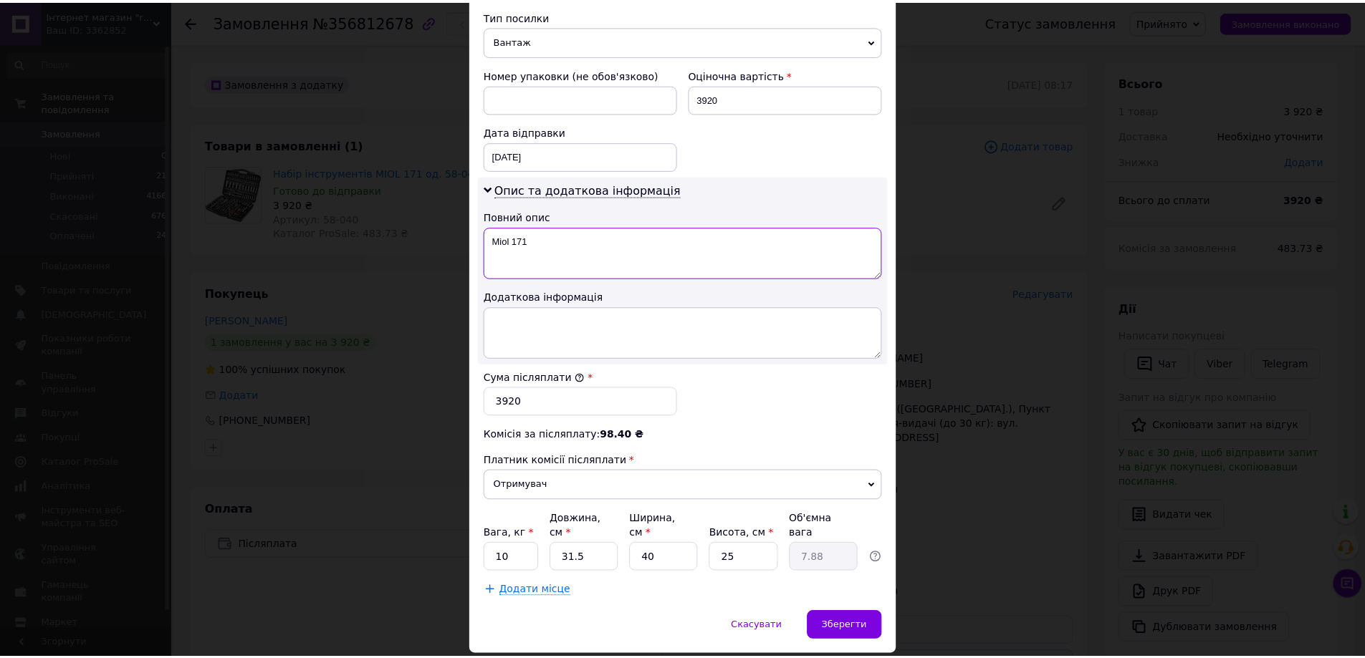
scroll to position [595, 0]
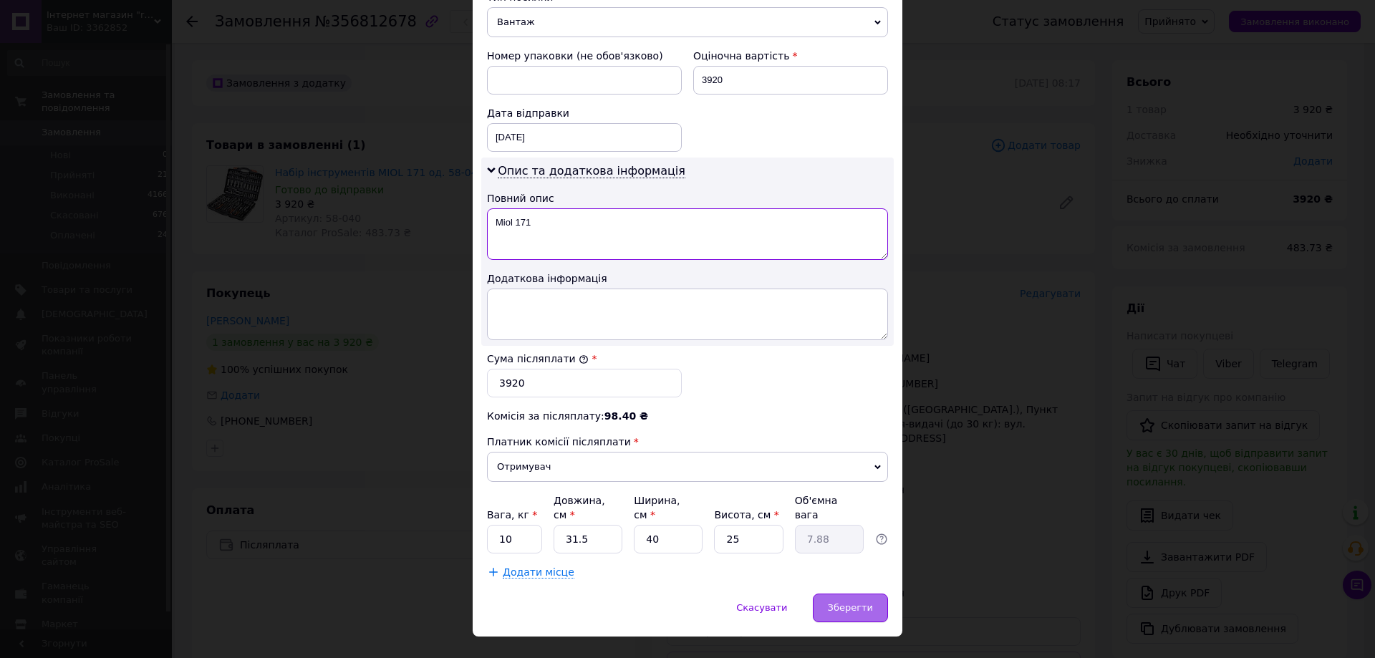
type textarea "Miol 171"
click at [850, 602] on span "Зберегти" at bounding box center [850, 607] width 45 height 11
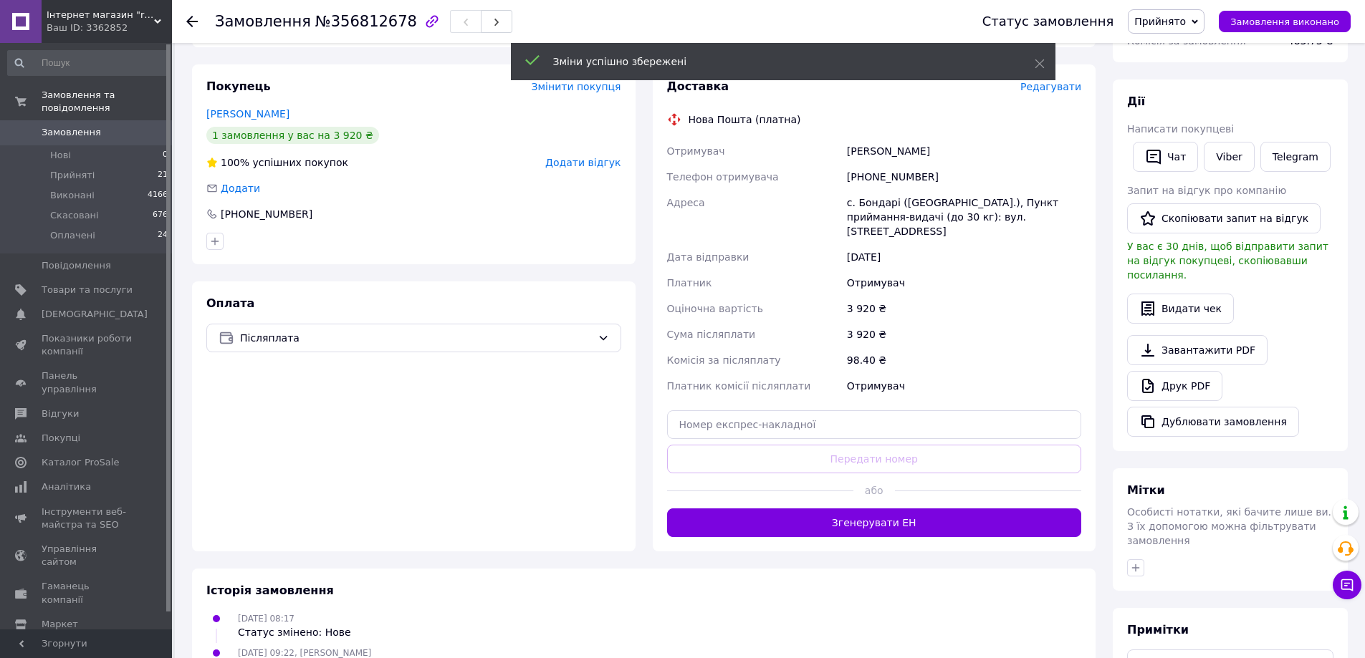
scroll to position [239, 0]
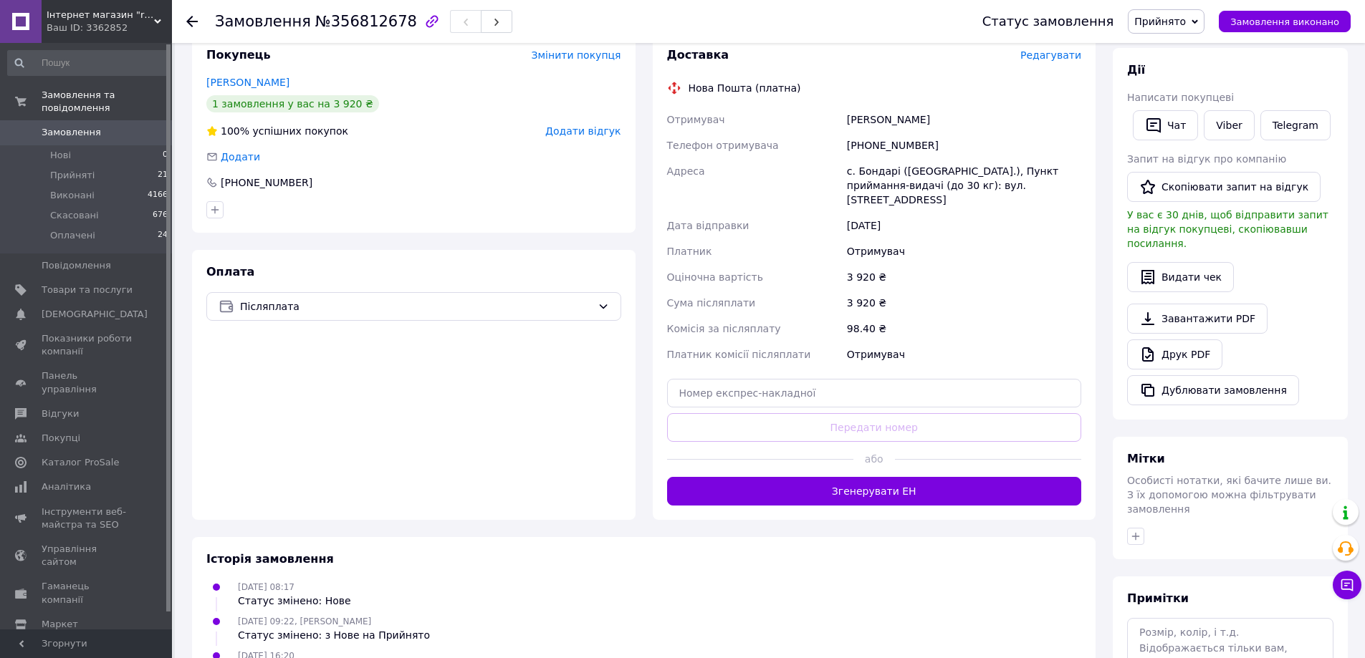
click at [862, 479] on button "Згенерувати ЕН" at bounding box center [874, 491] width 415 height 29
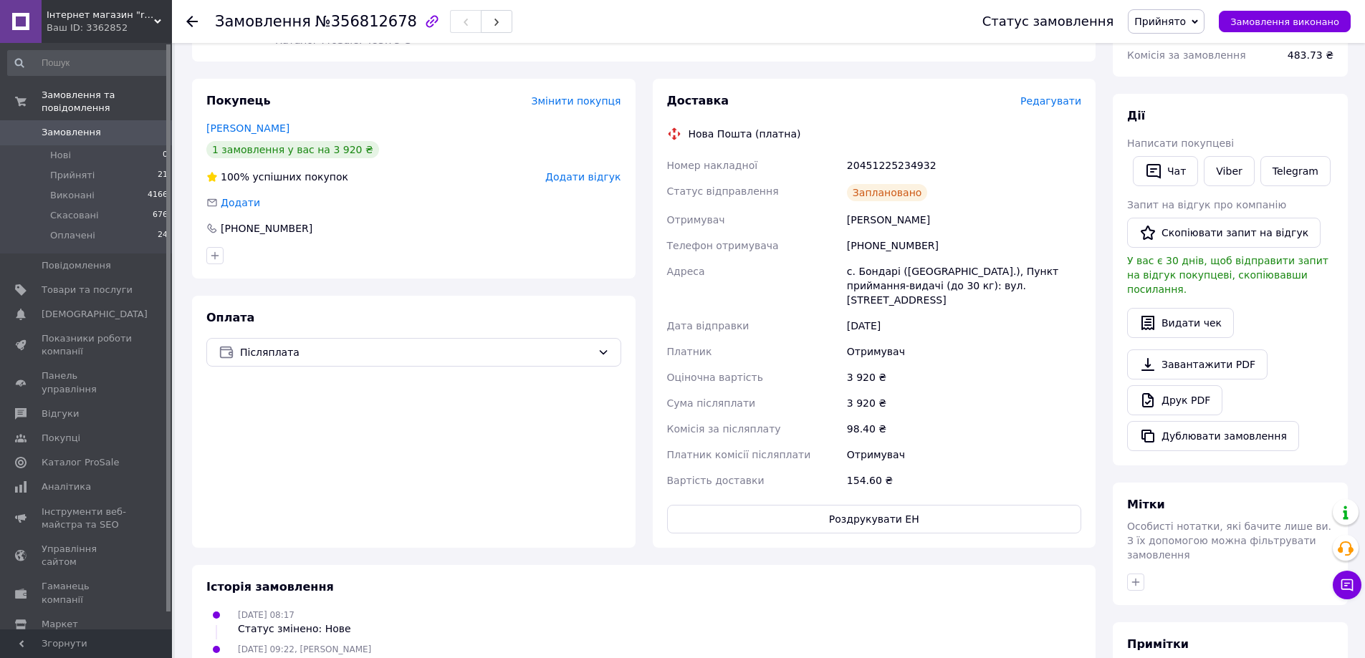
scroll to position [120, 0]
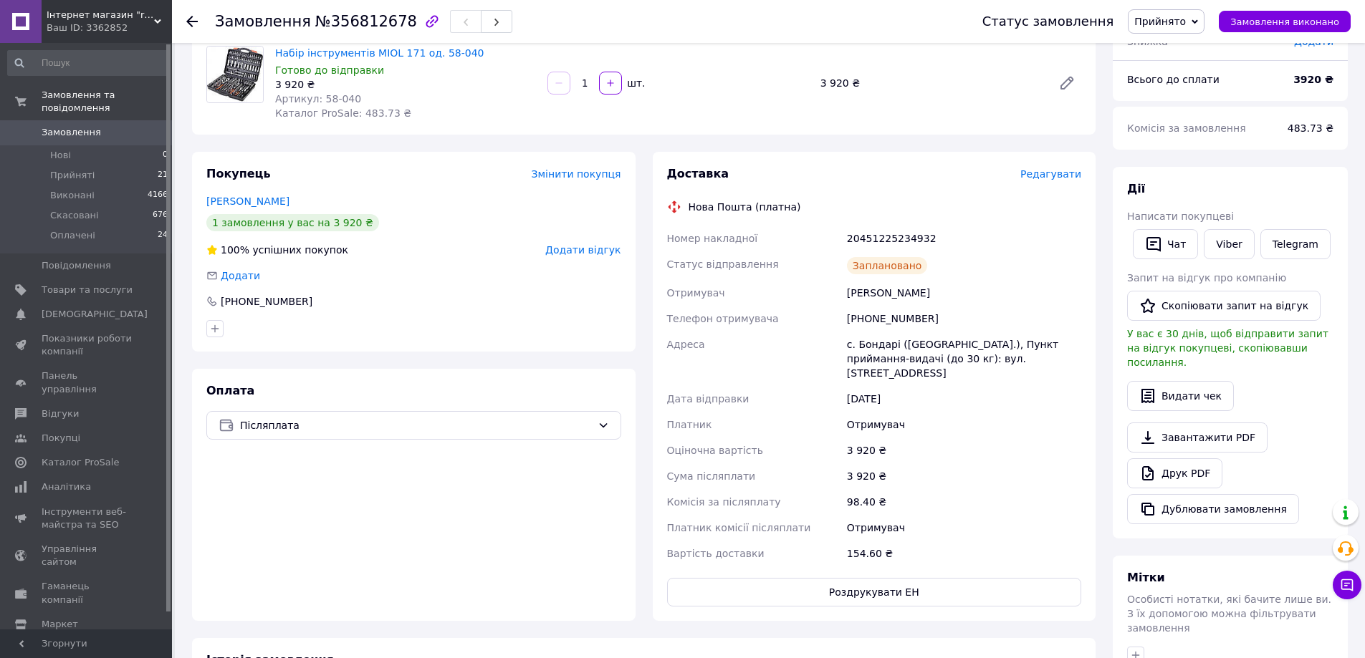
click at [59, 126] on span "Замовлення" at bounding box center [71, 132] width 59 height 13
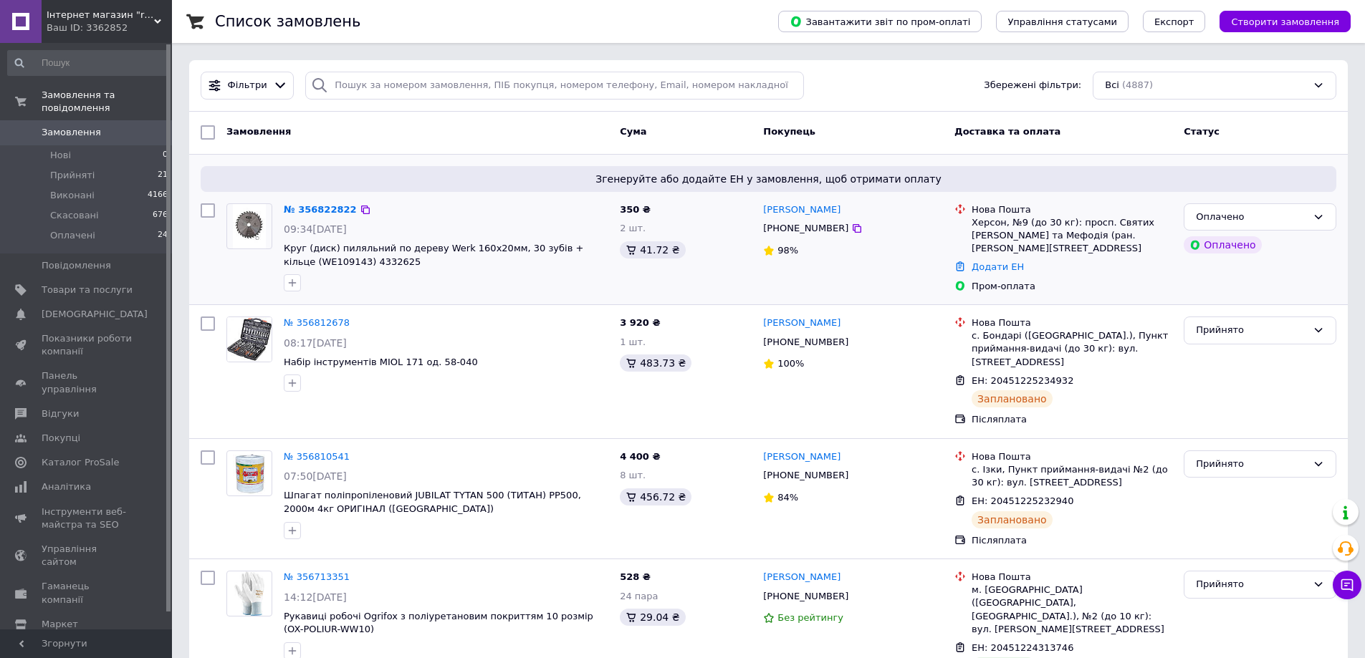
click at [254, 225] on img at bounding box center [250, 226] width 34 height 44
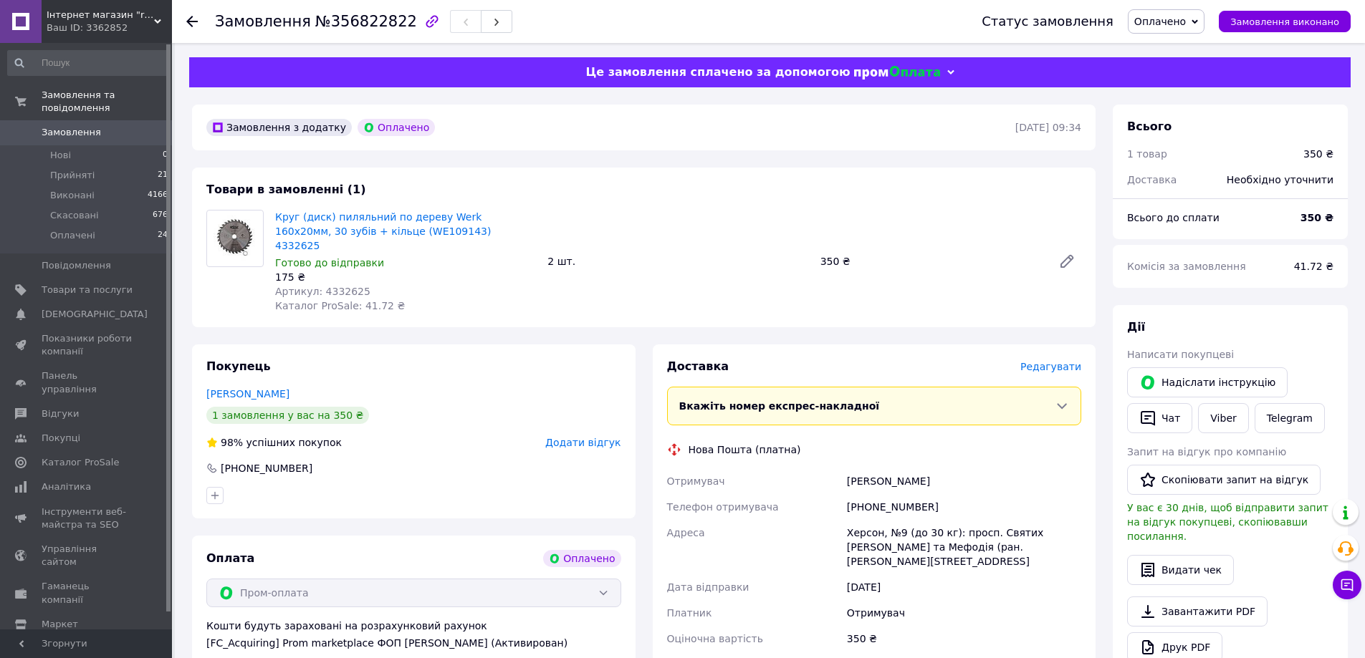
click at [1052, 361] on span "Редагувати" at bounding box center [1050, 366] width 61 height 11
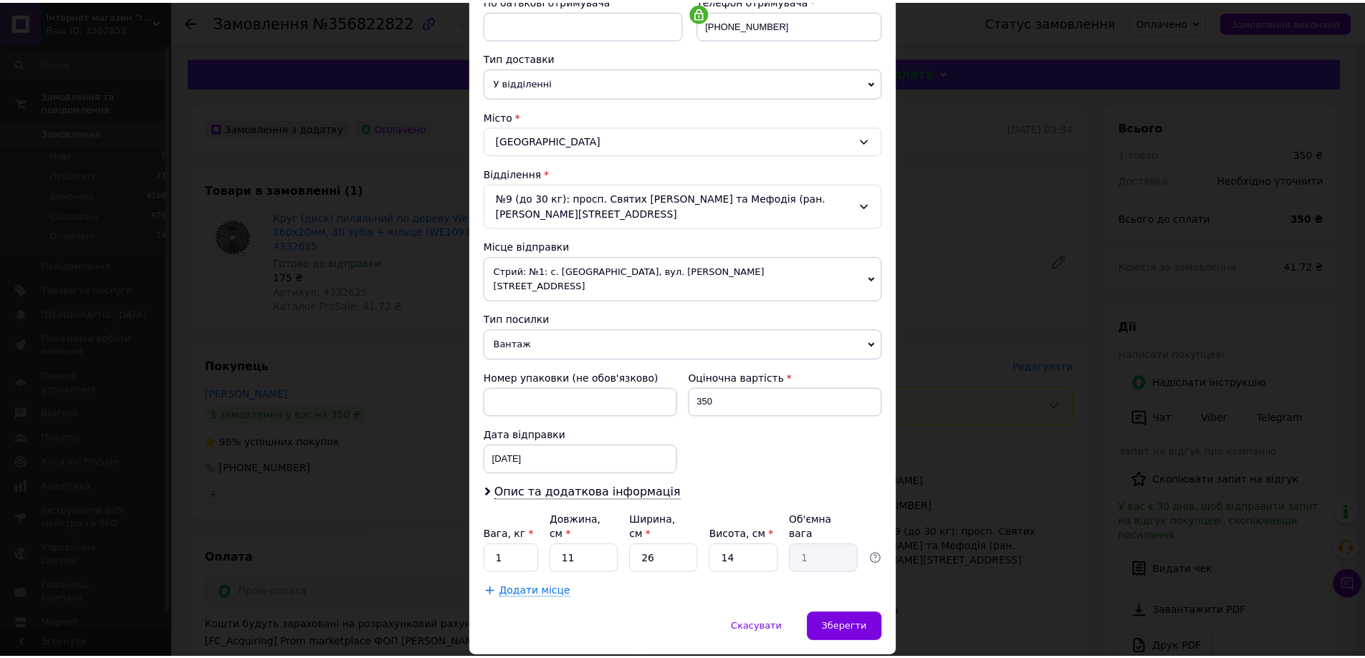
scroll to position [293, 0]
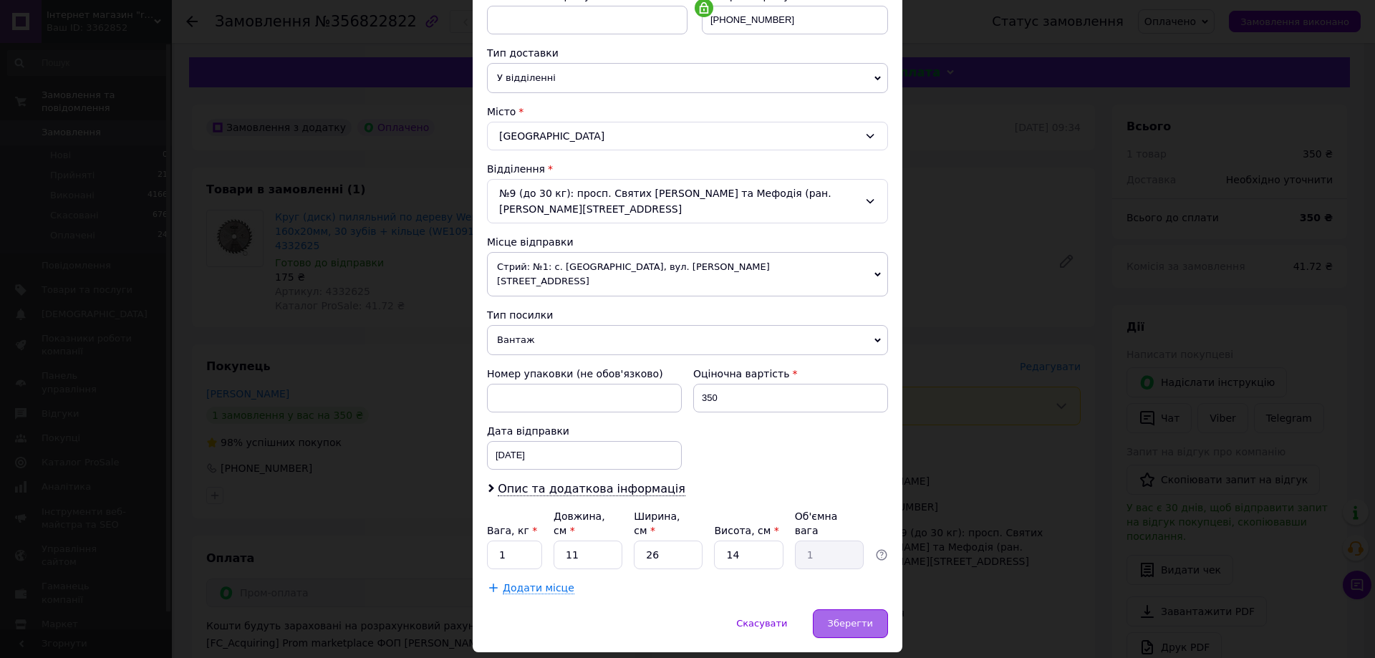
click at [848, 610] on div "Зберегти" at bounding box center [850, 624] width 75 height 29
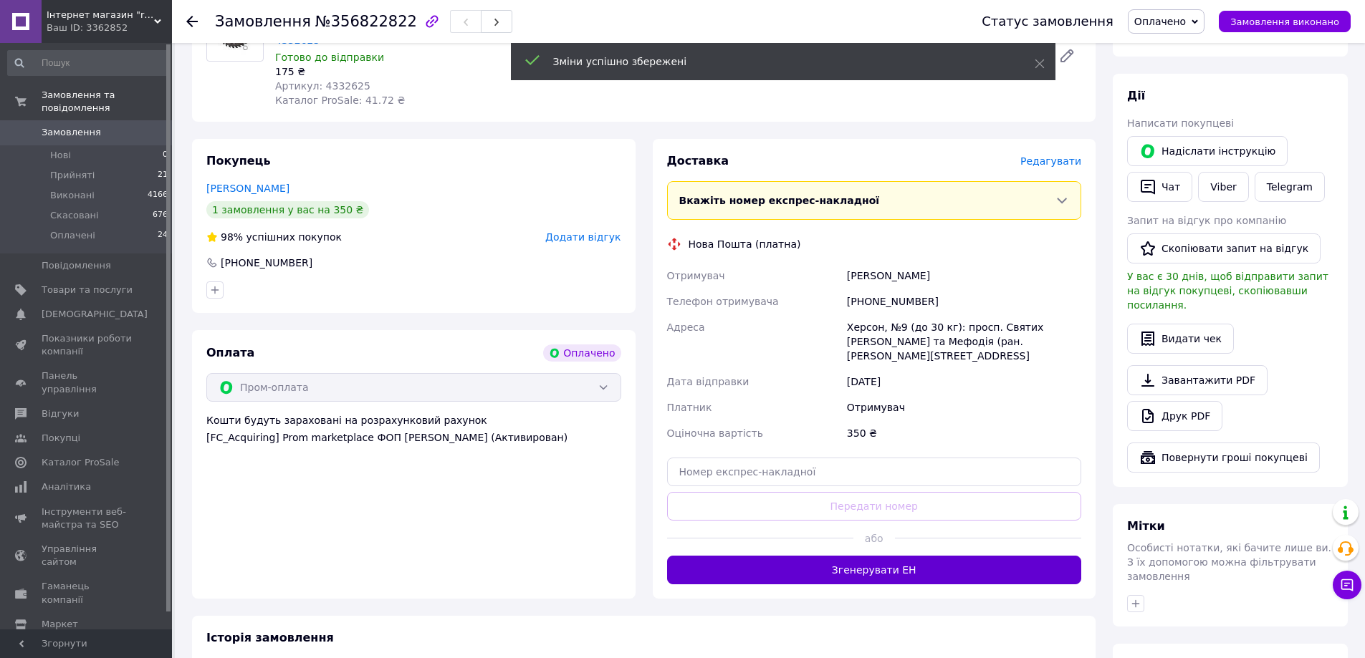
scroll to position [239, 0]
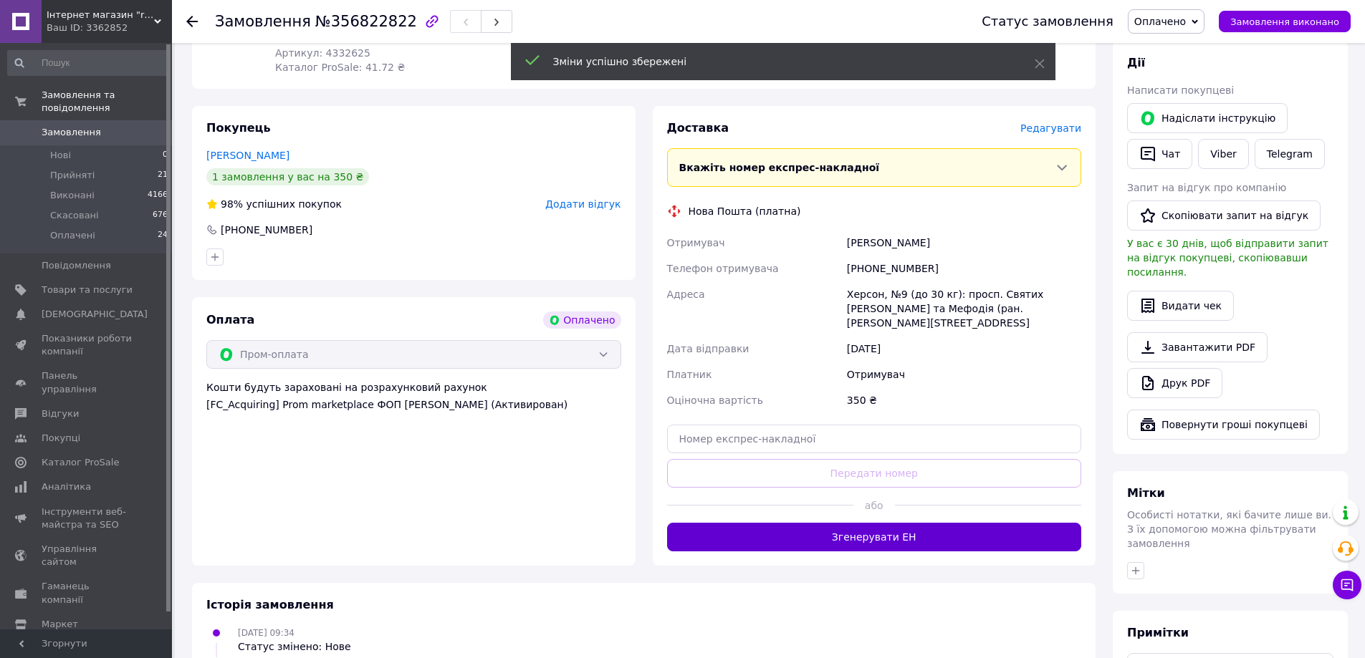
click at [817, 523] on button "Згенерувати ЕН" at bounding box center [874, 537] width 415 height 29
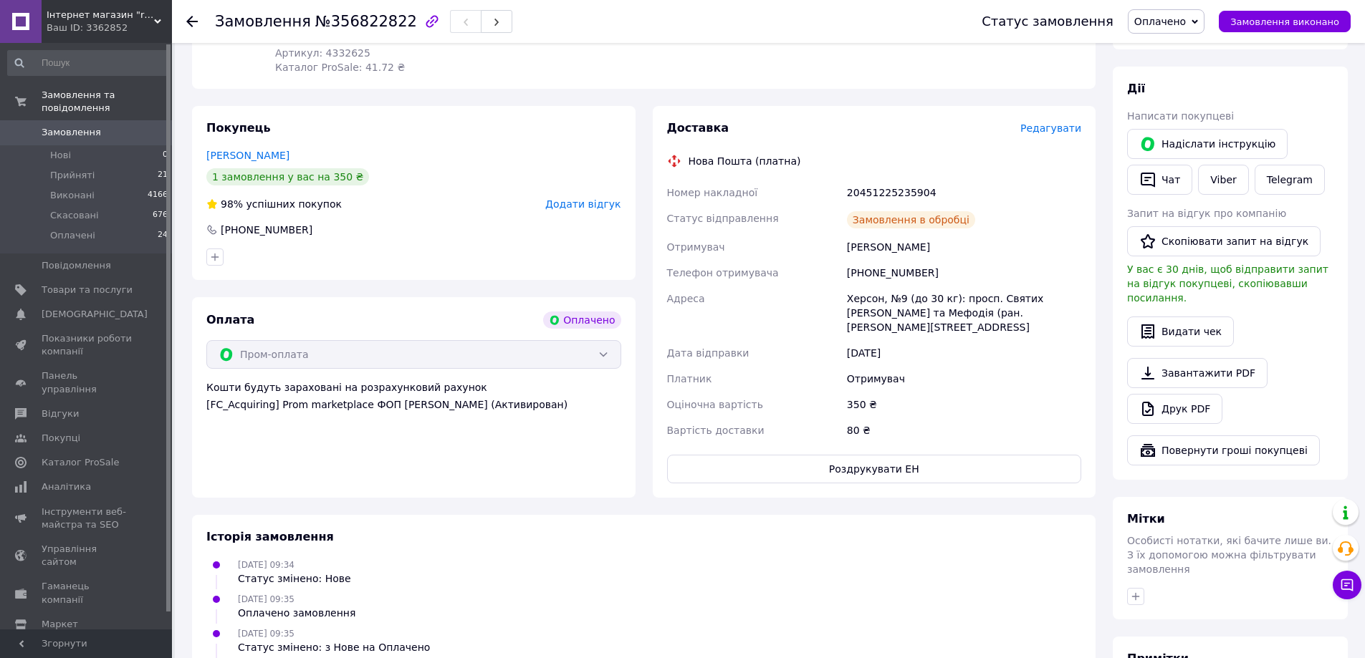
click at [74, 126] on span "Замовлення" at bounding box center [71, 132] width 59 height 13
